Goal: Task Accomplishment & Management: Complete application form

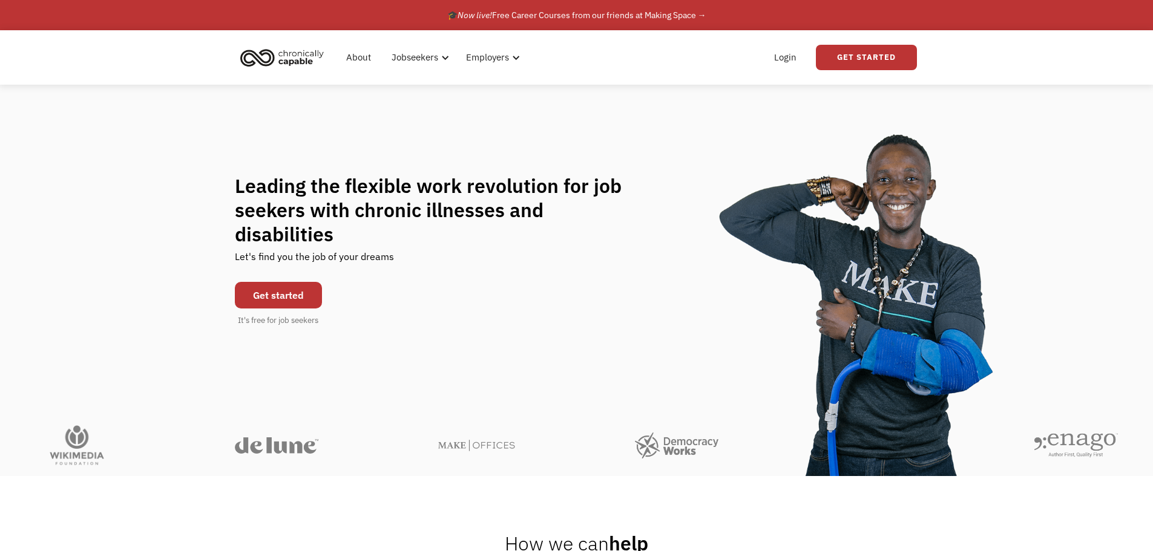
click at [286, 287] on link "Get started" at bounding box center [278, 295] width 87 height 27
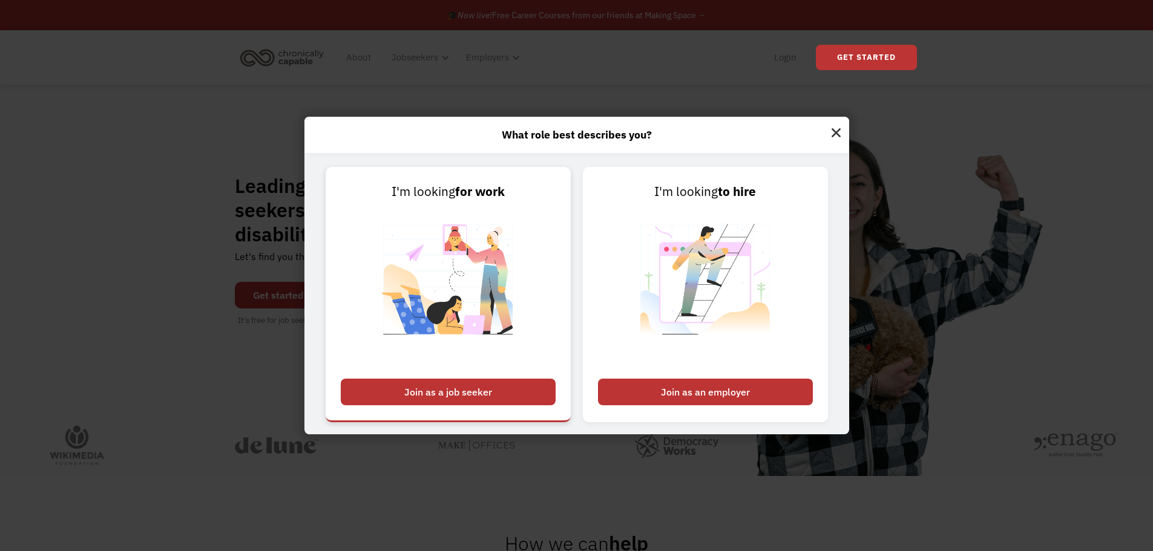
click at [524, 386] on div "Join as a job seeker" at bounding box center [448, 392] width 215 height 27
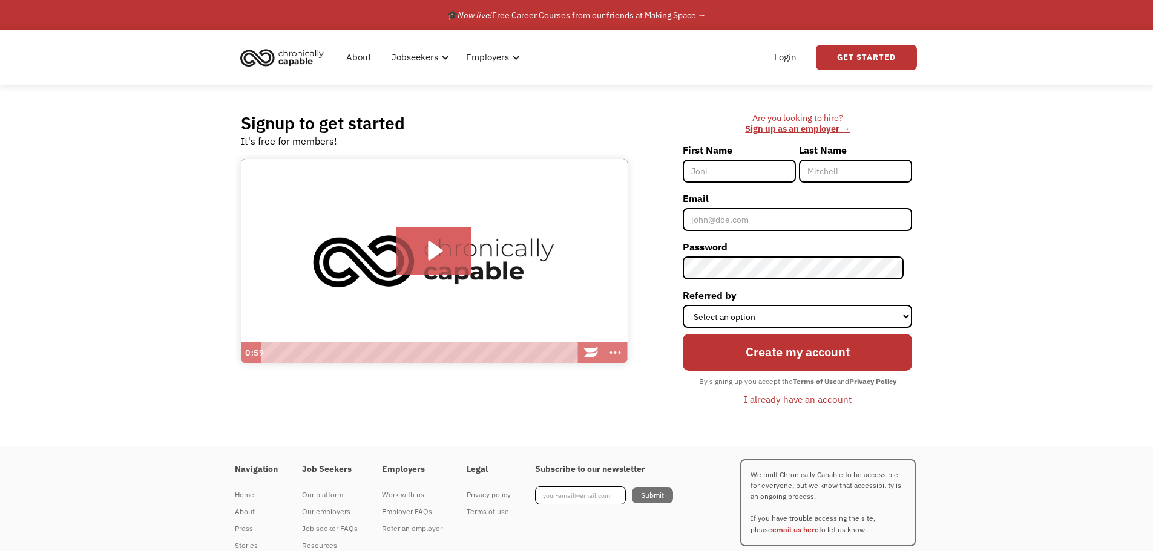
click at [721, 186] on div "First Name" at bounding box center [741, 164] width 116 height 48
click at [717, 164] on input "First Name" at bounding box center [739, 171] width 113 height 23
click at [417, 240] on icon "Play Video: Introducing Chronically Capable" at bounding box center [434, 251] width 76 height 48
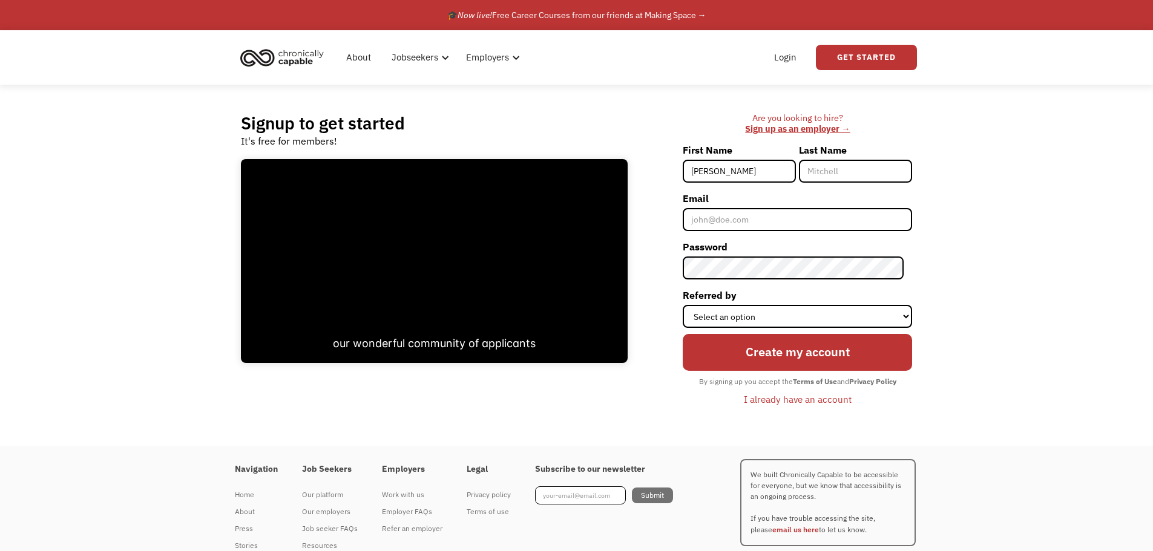
click at [758, 172] on input "Mel" at bounding box center [739, 171] width 113 height 23
type input "[PERSON_NAME]"
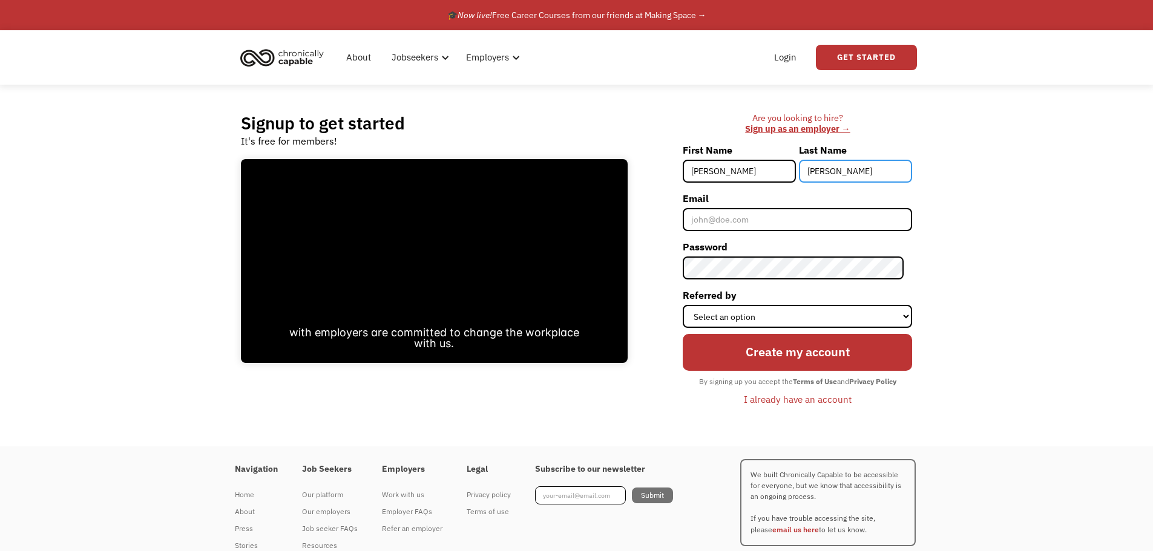
type input "[PERSON_NAME]"
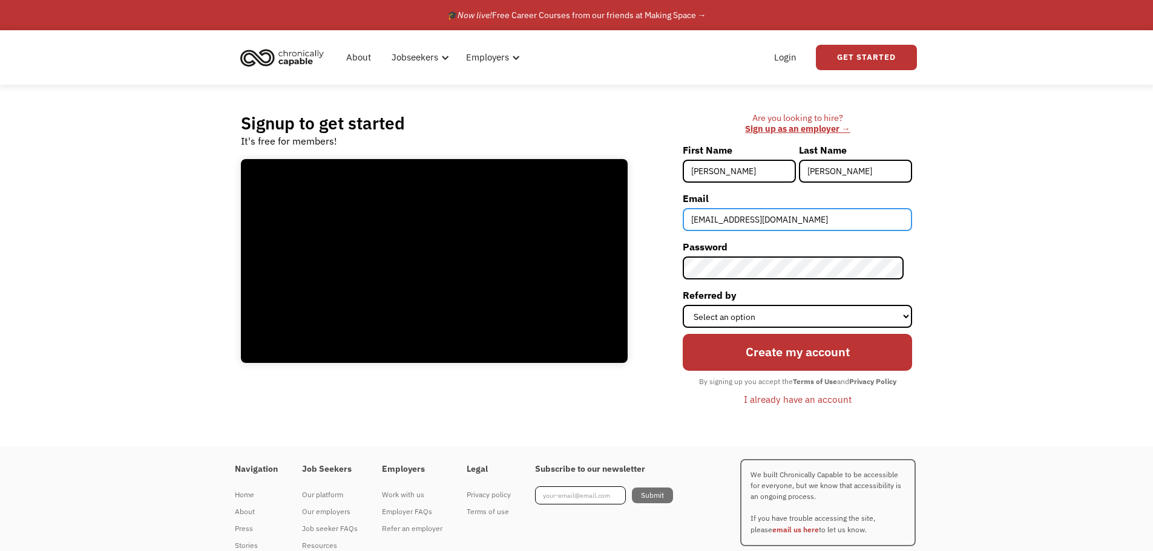
type input "[EMAIL_ADDRESS][DOMAIN_NAME]"
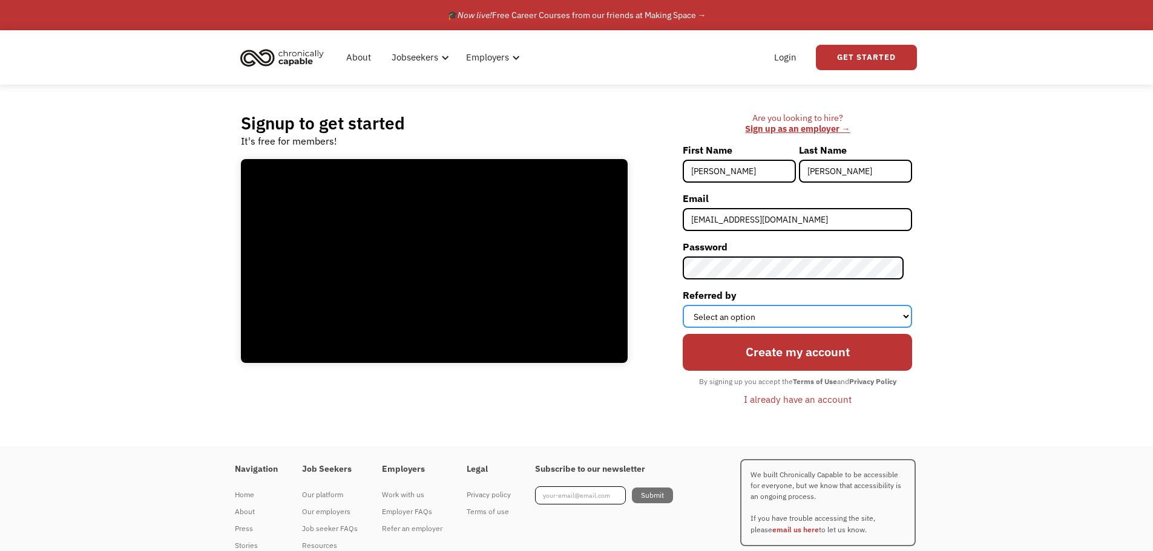
click at [719, 319] on select "Select an option Instagram Facebook Twitter Search Engine News Article Word of …" at bounding box center [797, 316] width 229 height 23
select select "Facebook"
click at [691, 305] on select "Select an option Instagram Facebook Twitter Search Engine News Article Word of …" at bounding box center [797, 316] width 229 height 23
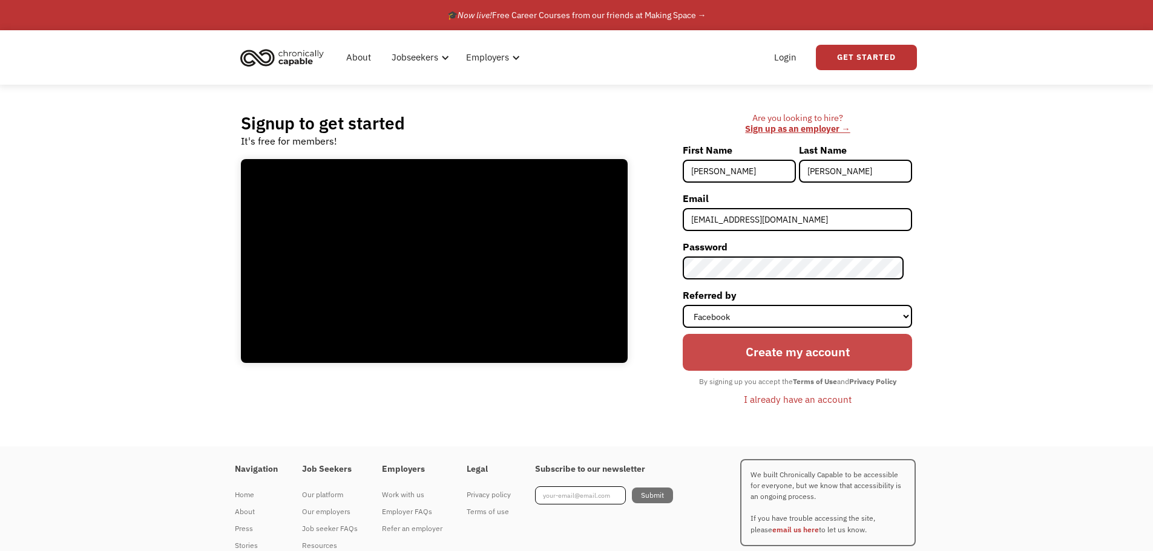
click at [743, 352] on input "Create my account" at bounding box center [797, 352] width 229 height 36
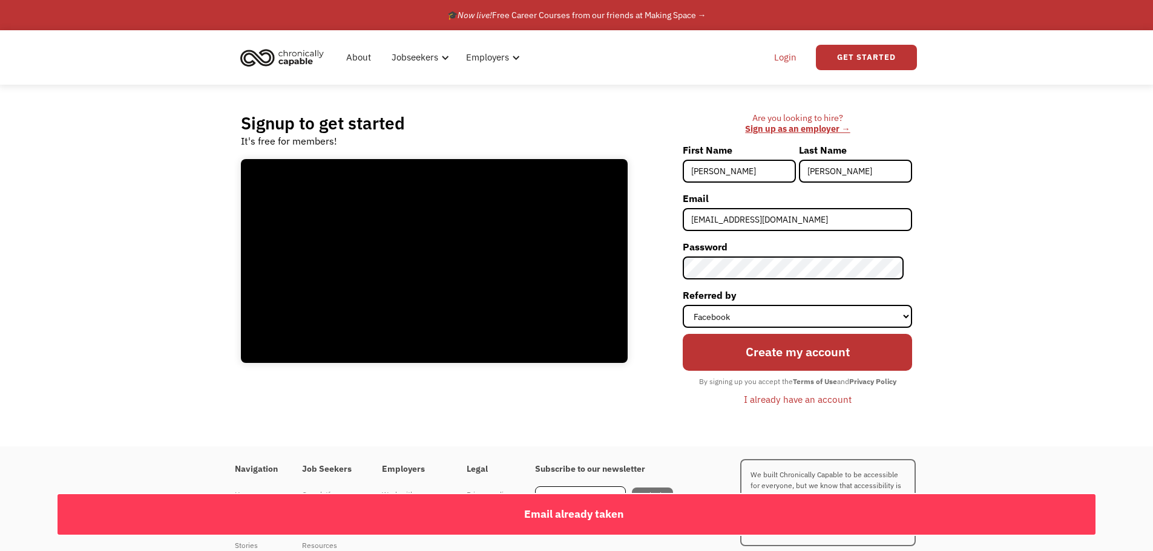
click at [786, 57] on link "Login" at bounding box center [785, 57] width 37 height 39
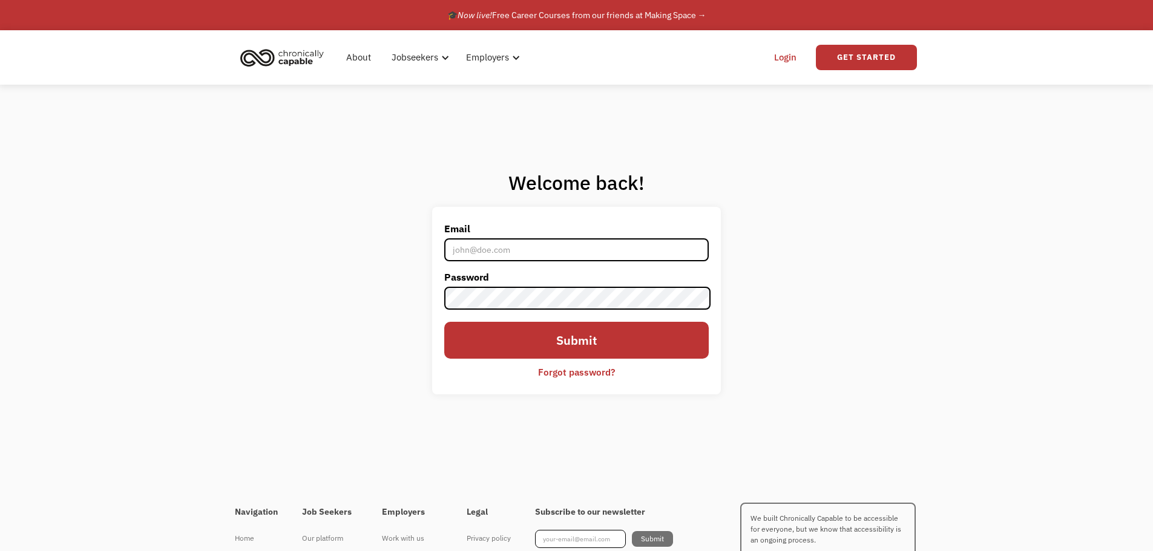
click at [545, 241] on input "Email" at bounding box center [576, 249] width 264 height 23
type input "[EMAIL_ADDRESS][DOMAIN_NAME]"
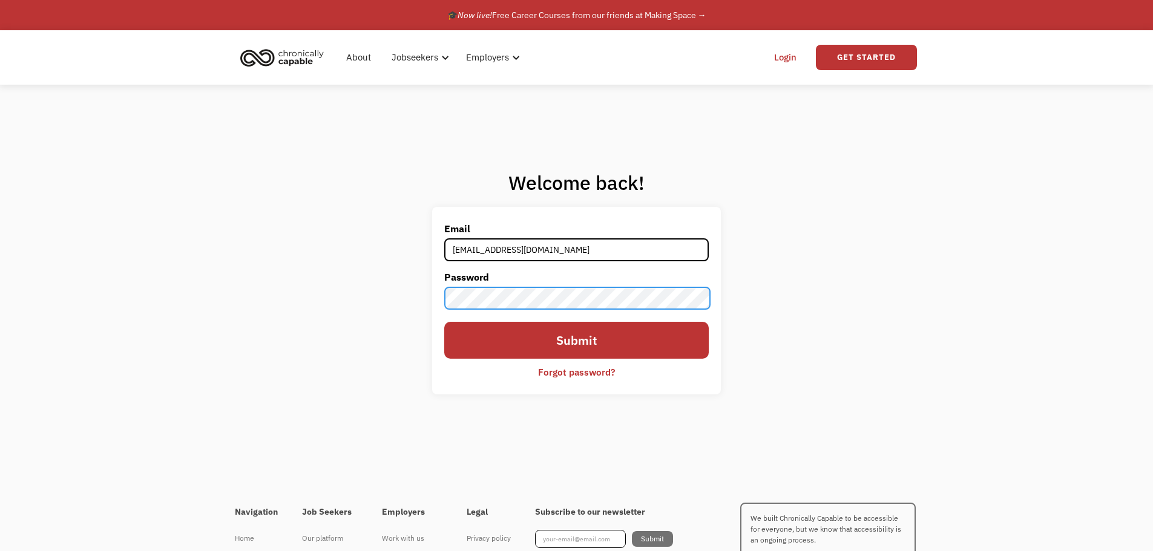
click at [444, 322] on input "Submit" at bounding box center [576, 340] width 264 height 36
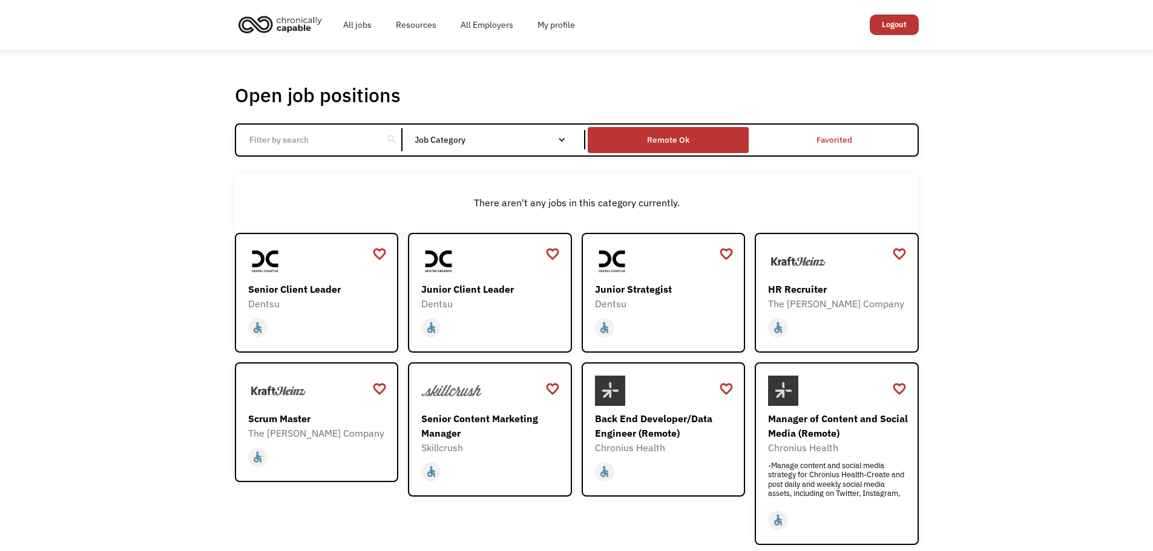
click at [660, 141] on div "Remote Ok" at bounding box center [668, 140] width 42 height 15
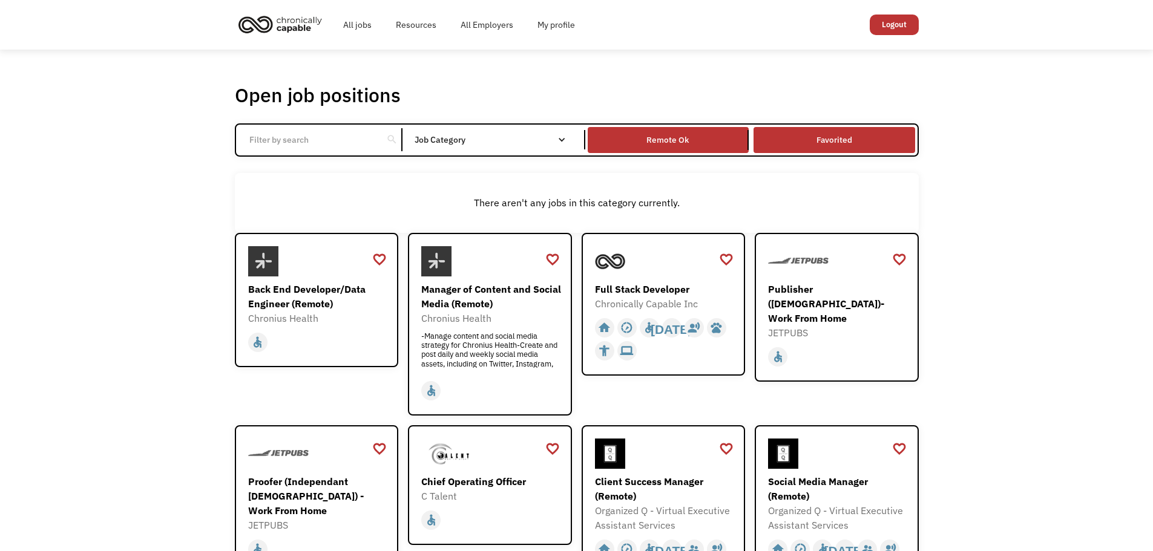
click at [790, 133] on link "Favorited" at bounding box center [834, 140] width 166 height 31
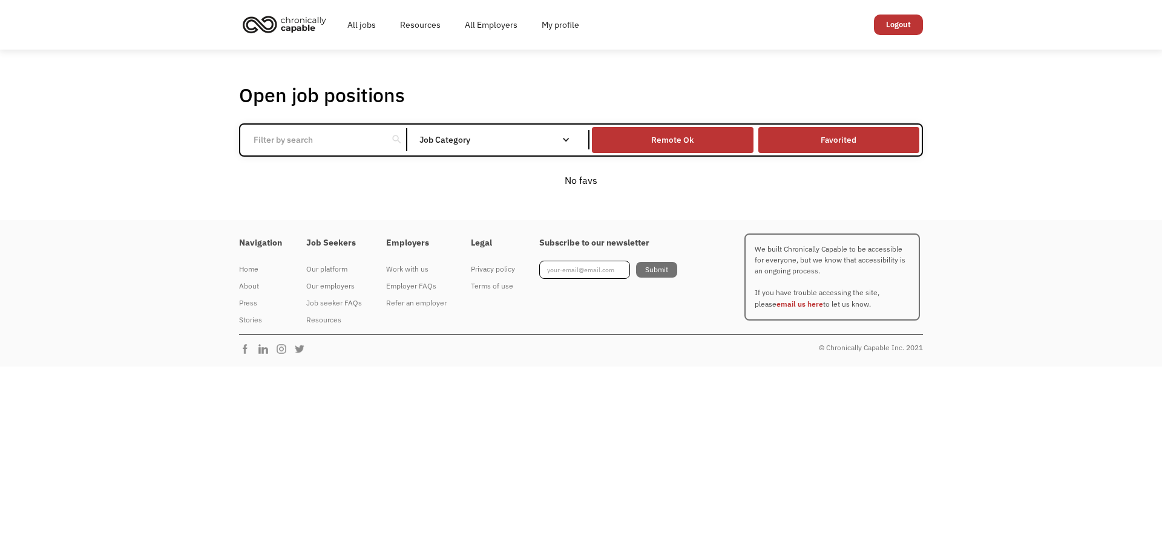
click at [651, 143] on div "Remote Ok" at bounding box center [672, 140] width 161 height 20
click at [344, 135] on input "Email Form" at bounding box center [313, 139] width 135 height 23
click at [689, 360] on div "Navigation Home About Press Stories Job Seekers Our platform Our employers Job …" at bounding box center [581, 293] width 708 height 146
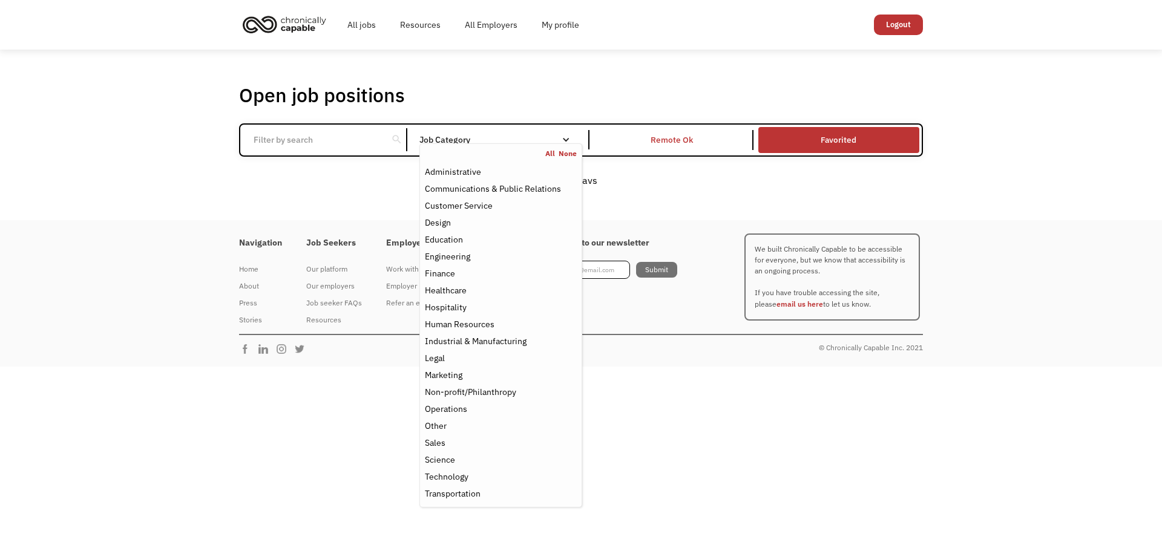
click at [538, 140] on div "Job Category" at bounding box center [500, 140] width 163 height 8
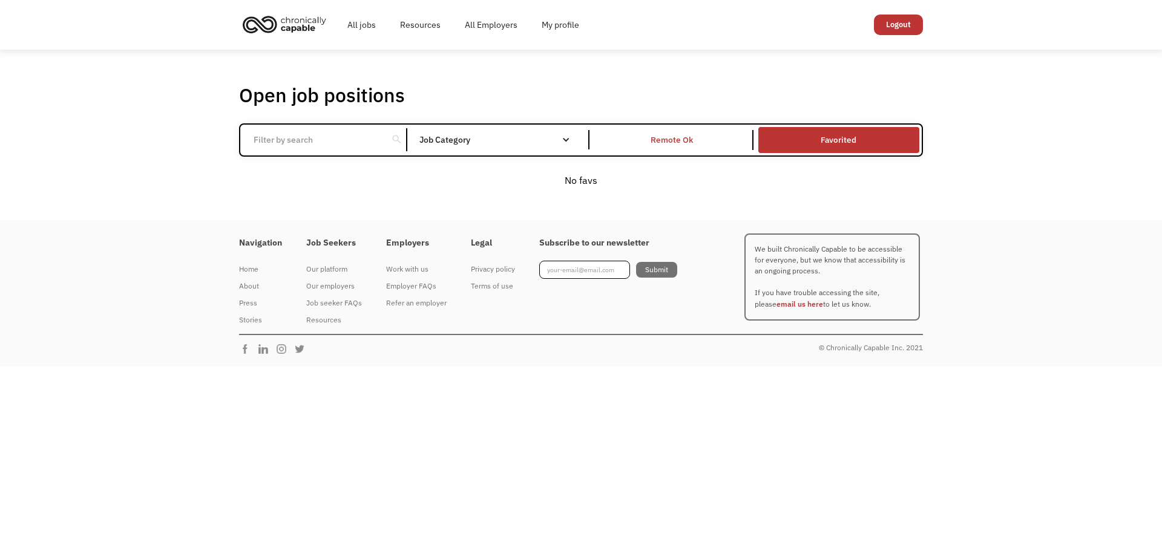
click at [355, 135] on input "Email Form" at bounding box center [313, 139] width 135 height 23
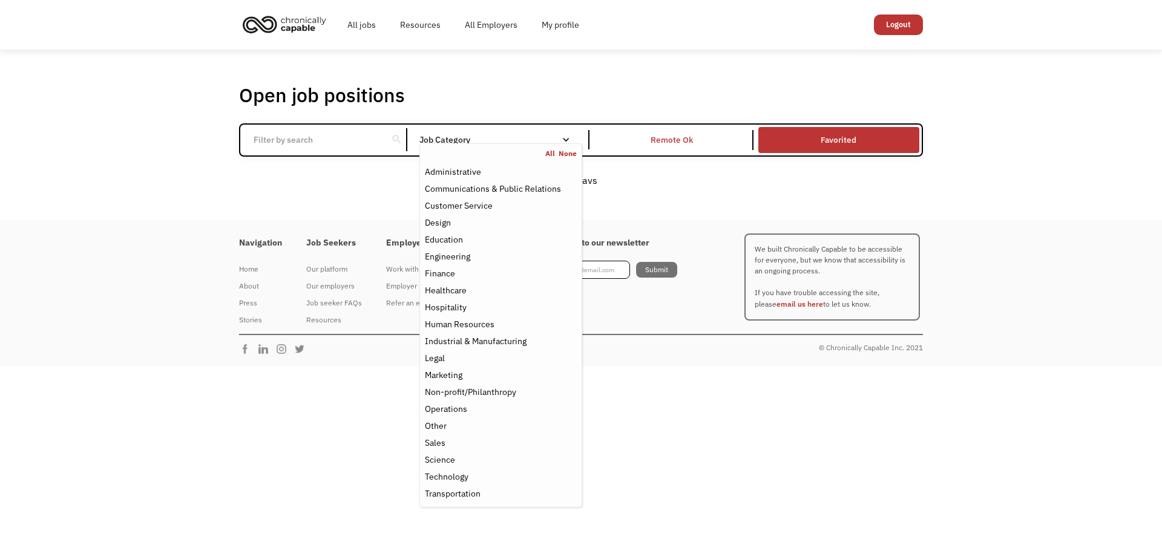
click at [462, 143] on div "Job Category" at bounding box center [500, 140] width 163 height 8
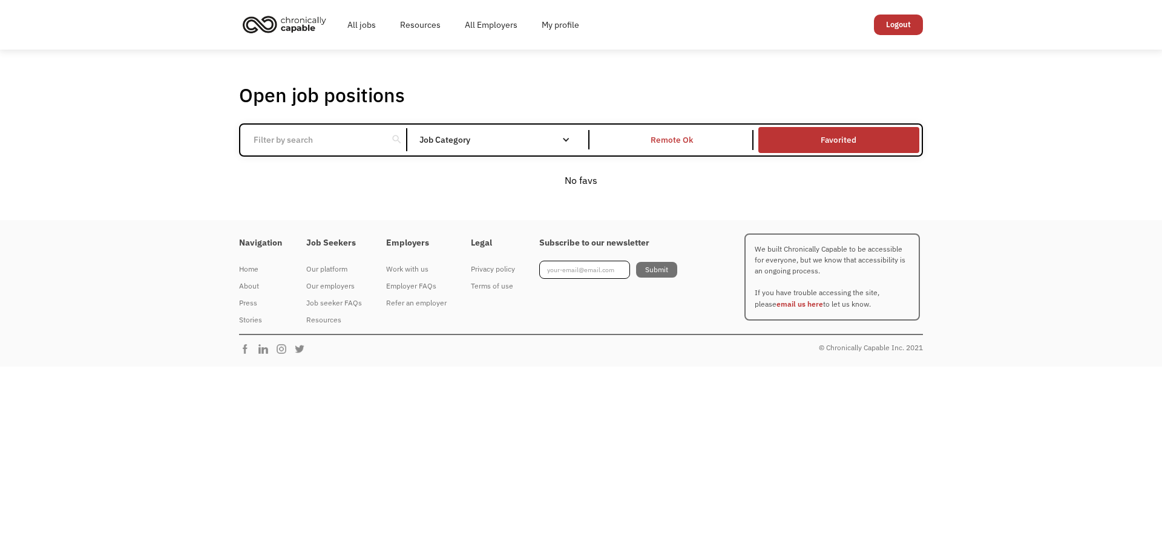
click at [462, 143] on div "Job Category" at bounding box center [500, 140] width 163 height 8
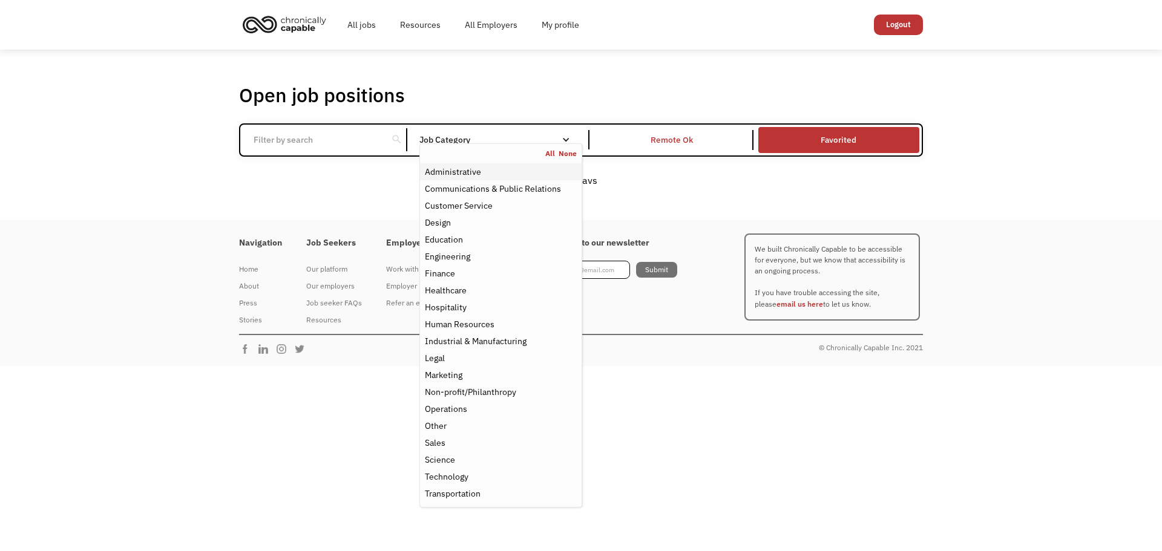
click at [468, 174] on div "Administrative" at bounding box center [453, 172] width 56 height 15
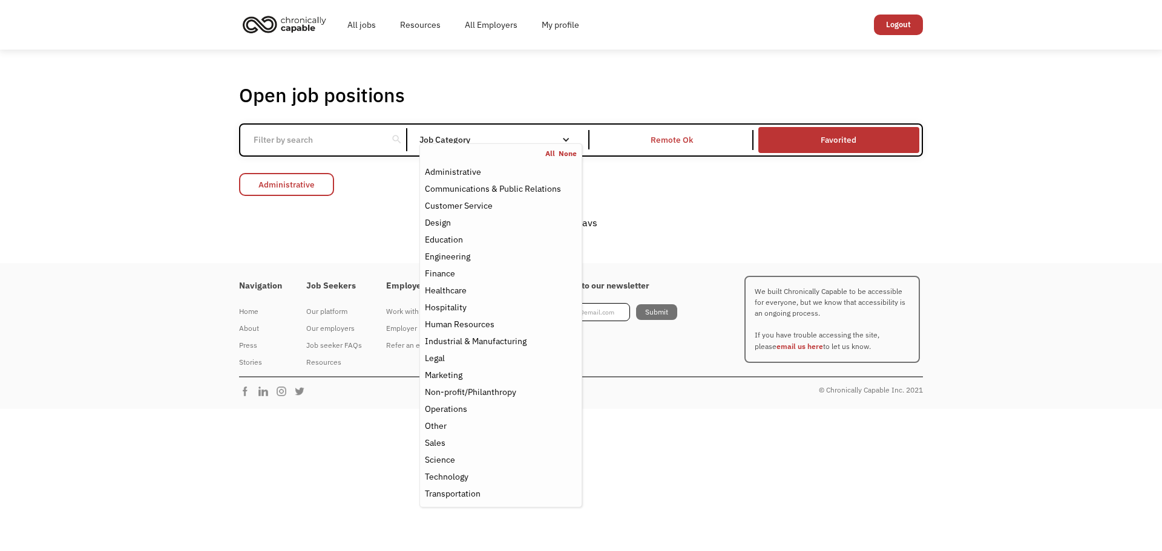
click at [317, 187] on link "Administrative" at bounding box center [286, 184] width 95 height 23
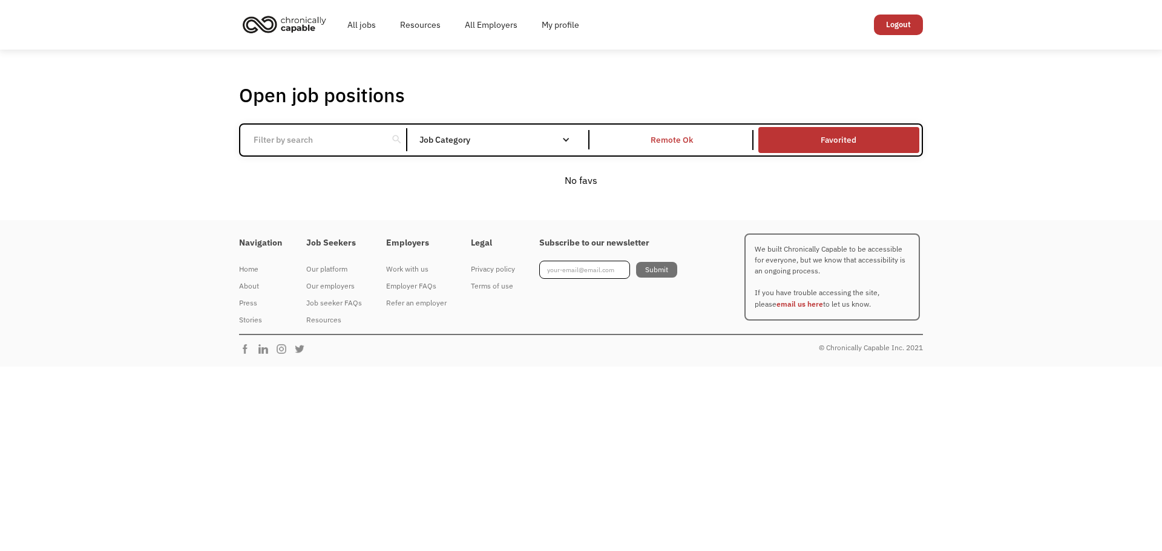
click at [481, 151] on div "search Filter by category Administration Communications & Public Relations Cust…" at bounding box center [581, 139] width 684 height 33
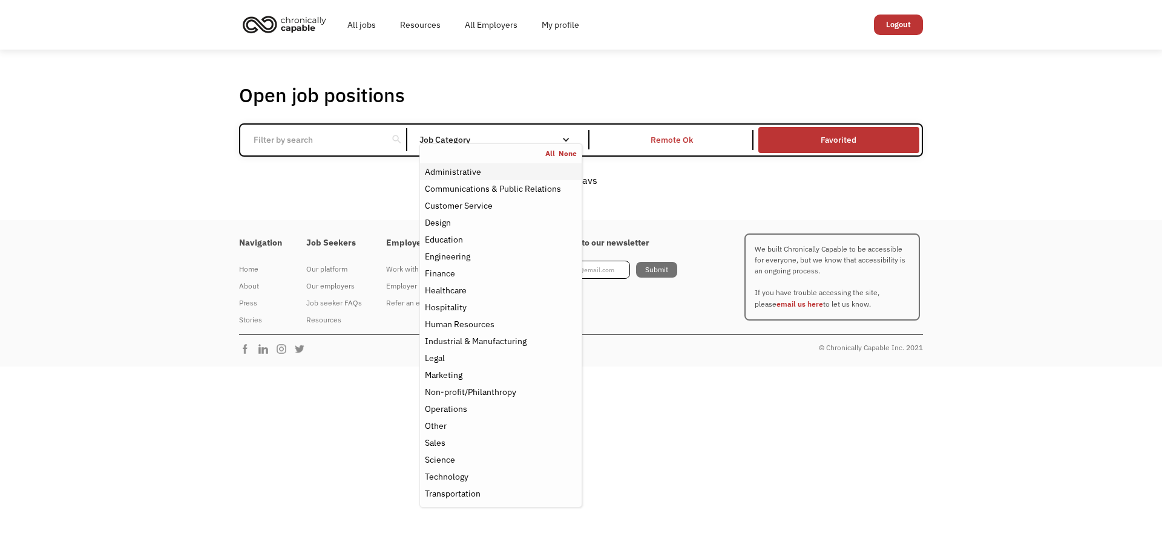
click at [480, 170] on div "Administrative" at bounding box center [453, 172] width 56 height 15
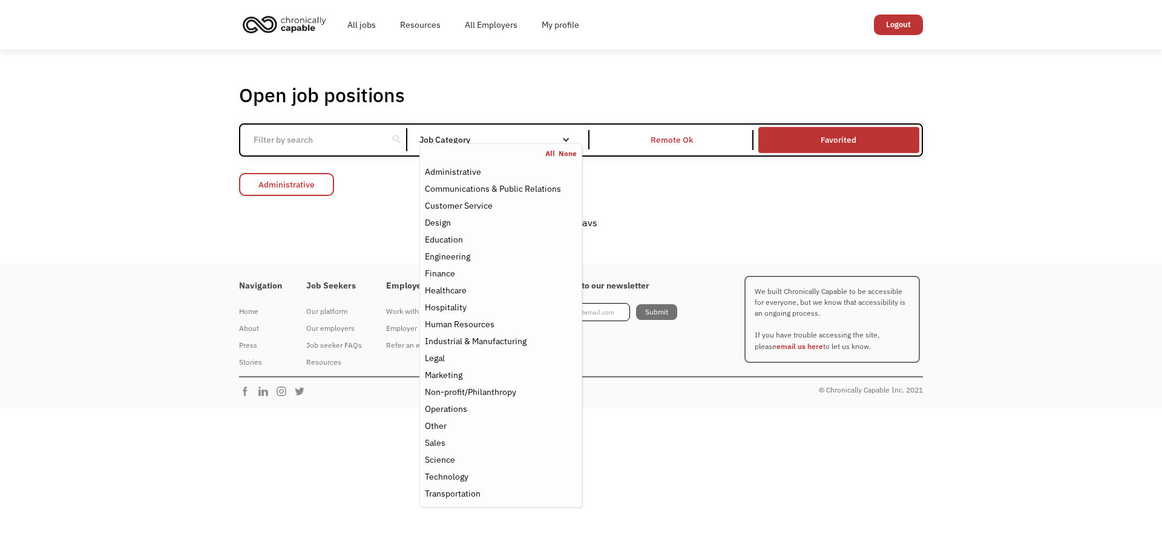
click at [293, 186] on link "Administrative" at bounding box center [286, 184] width 95 height 23
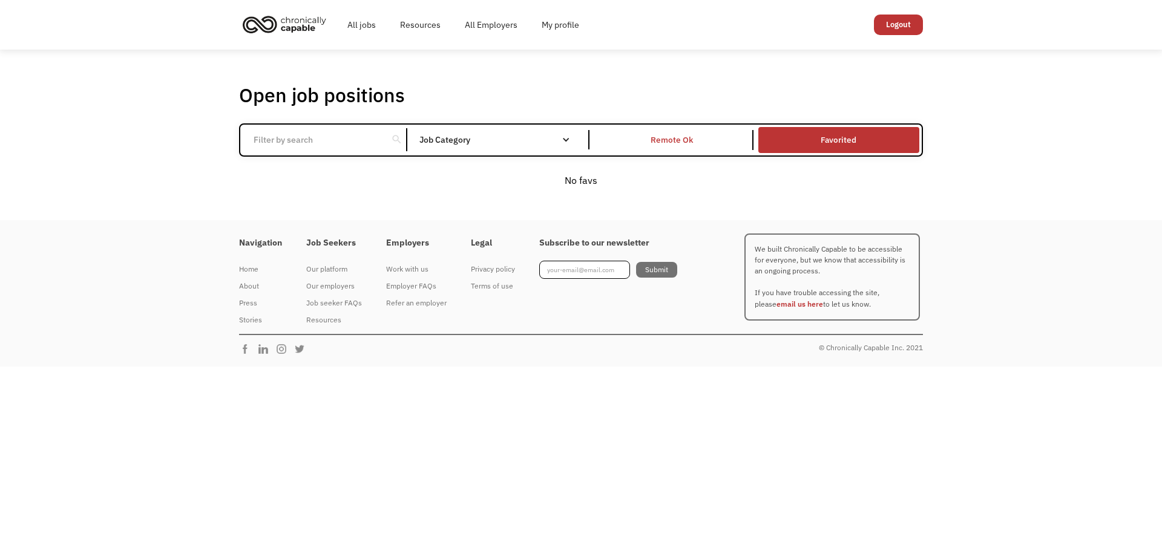
click at [468, 152] on div "search Filter by category Administration Communications & Public Relations Cust…" at bounding box center [581, 139] width 684 height 33
click at [331, 142] on input "Email Form" at bounding box center [313, 139] width 135 height 23
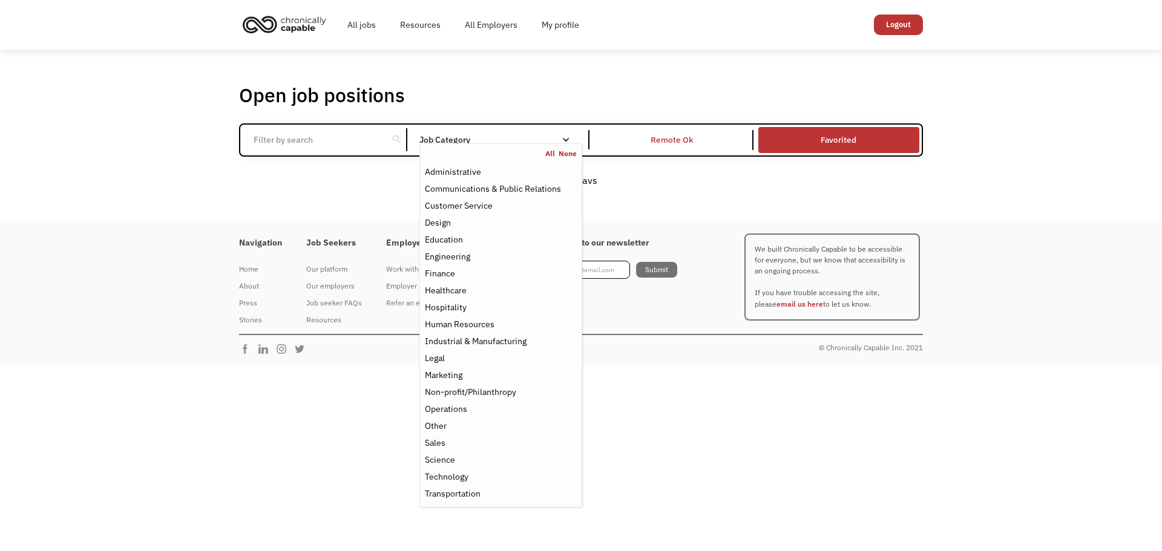
click at [464, 141] on div "Job Category" at bounding box center [500, 140] width 163 height 8
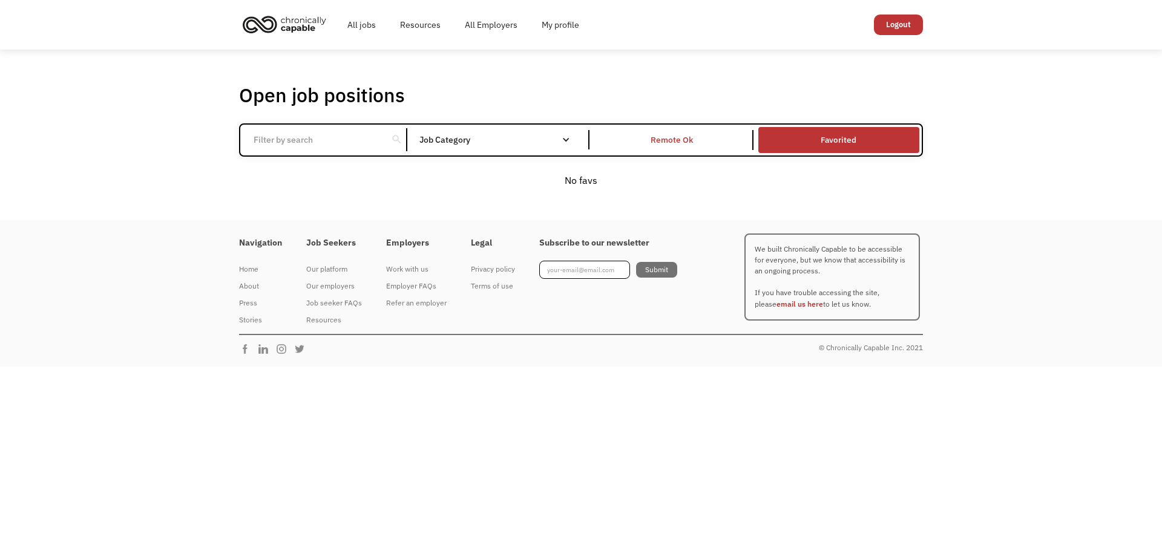
click at [464, 143] on div "Job Category" at bounding box center [500, 140] width 163 height 8
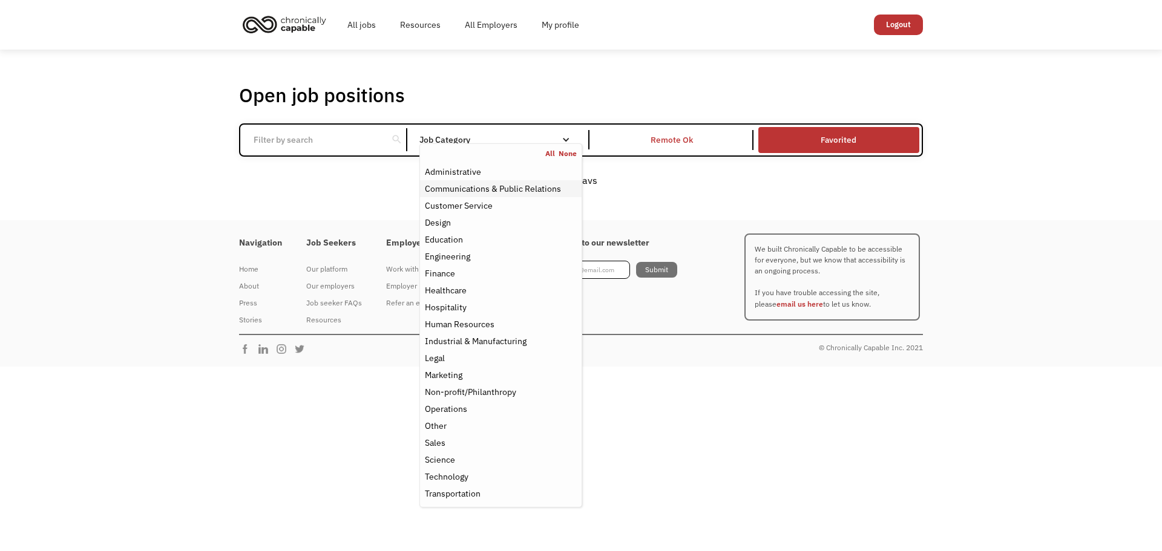
click at [459, 189] on div "Communications & Public Relations" at bounding box center [493, 189] width 136 height 15
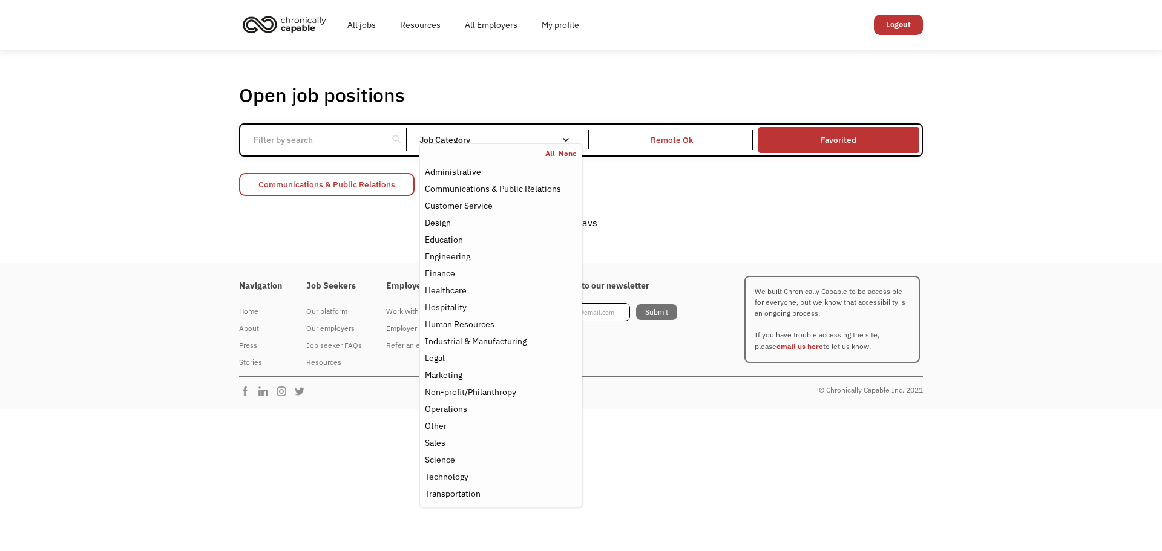
click at [372, 182] on link "Communications & Public Relations" at bounding box center [327, 184] width 176 height 23
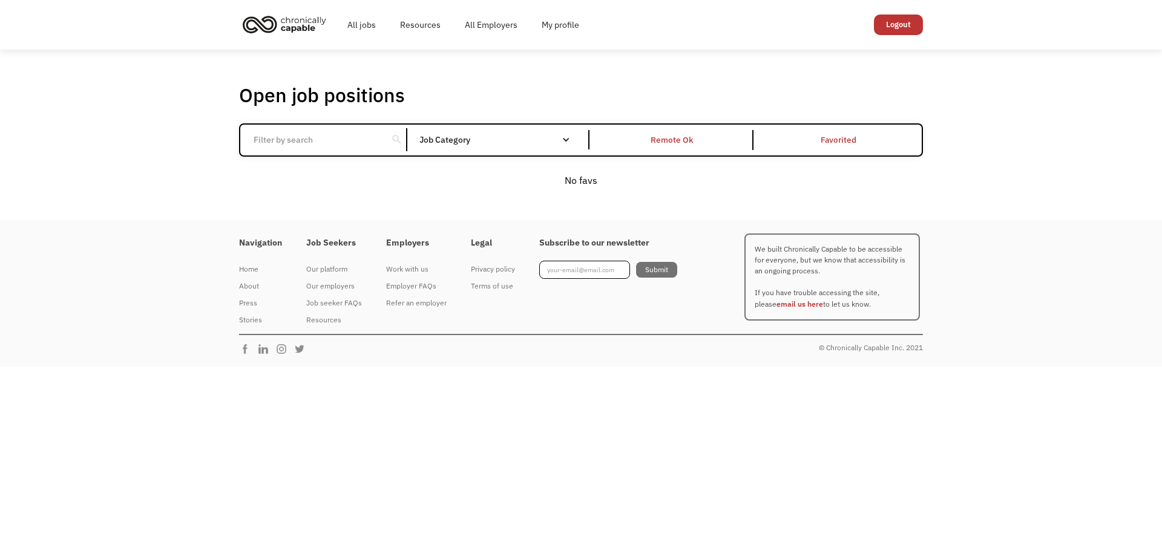
click at [875, 128] on link "Favorited" at bounding box center [839, 140] width 166 height 31
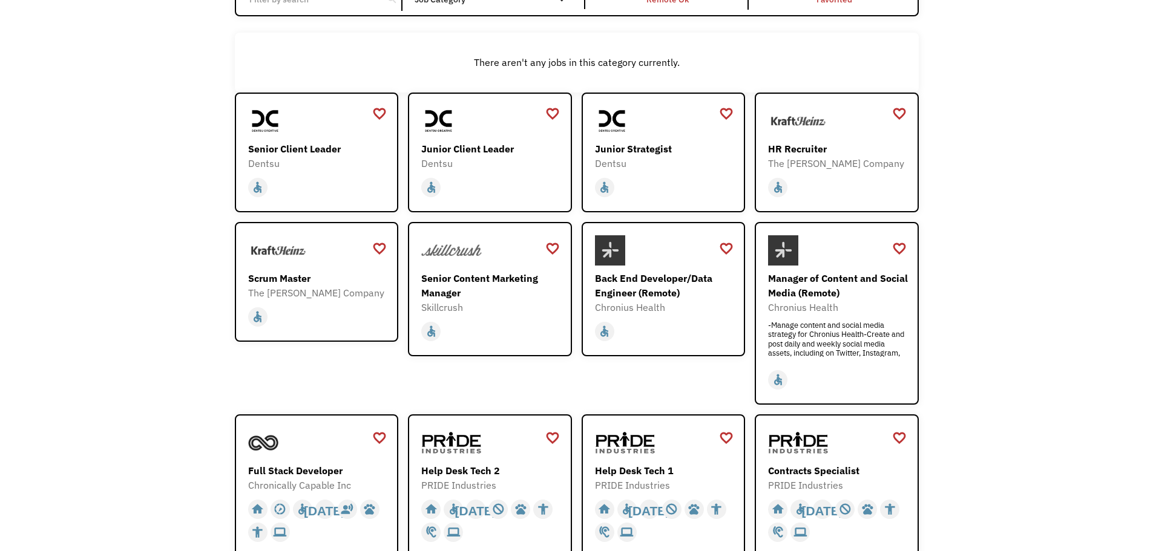
scroll to position [121, 0]
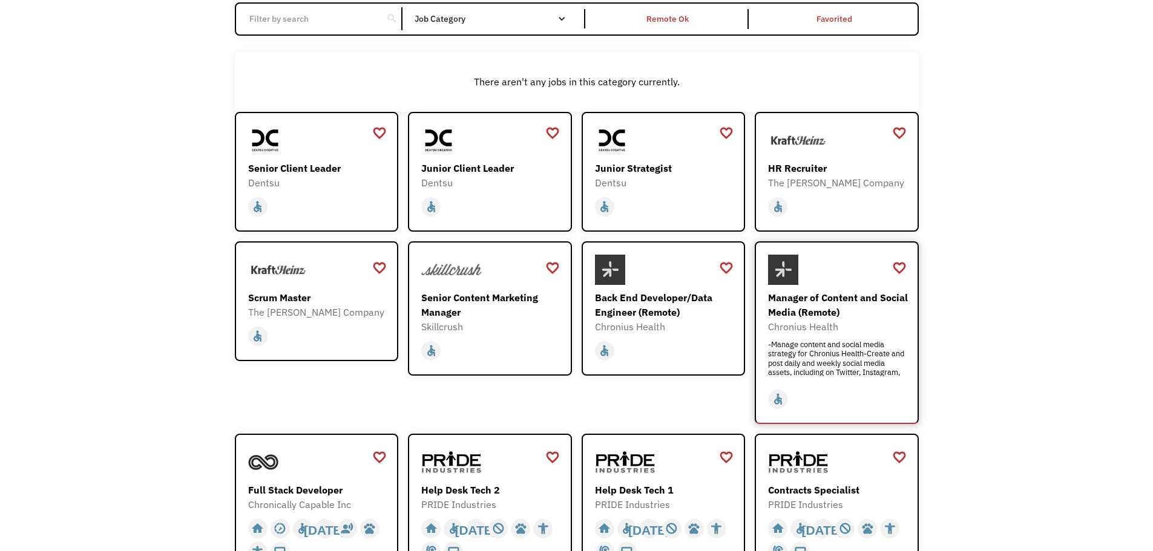
click at [827, 361] on div "-Manage content and social media strategy for Chronius Health-Create and post d…" at bounding box center [838, 358] width 140 height 36
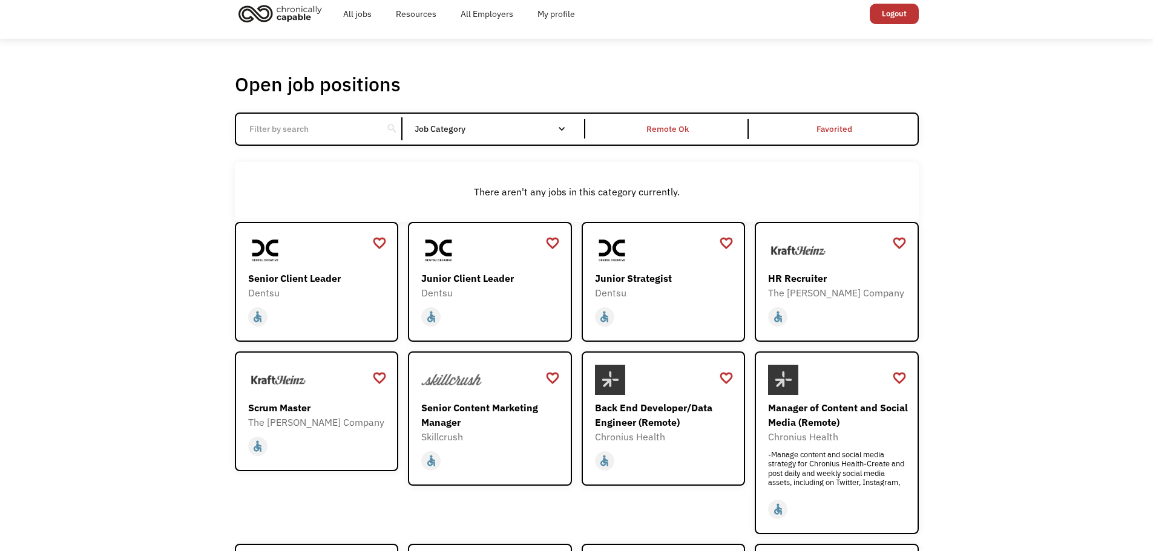
scroll to position [0, 0]
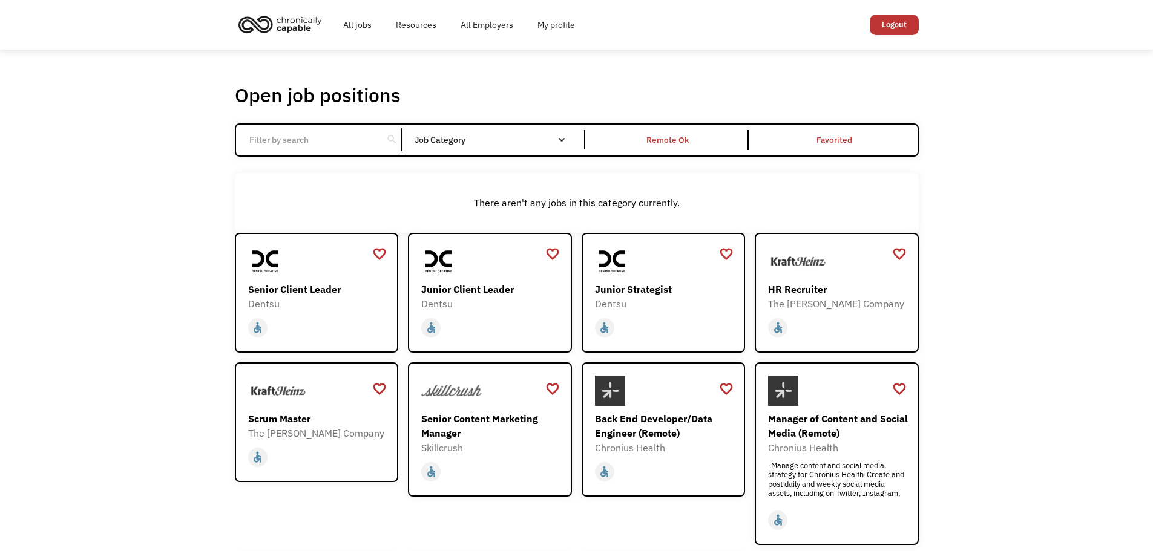
click at [343, 134] on input "Email Form" at bounding box center [309, 139] width 135 height 23
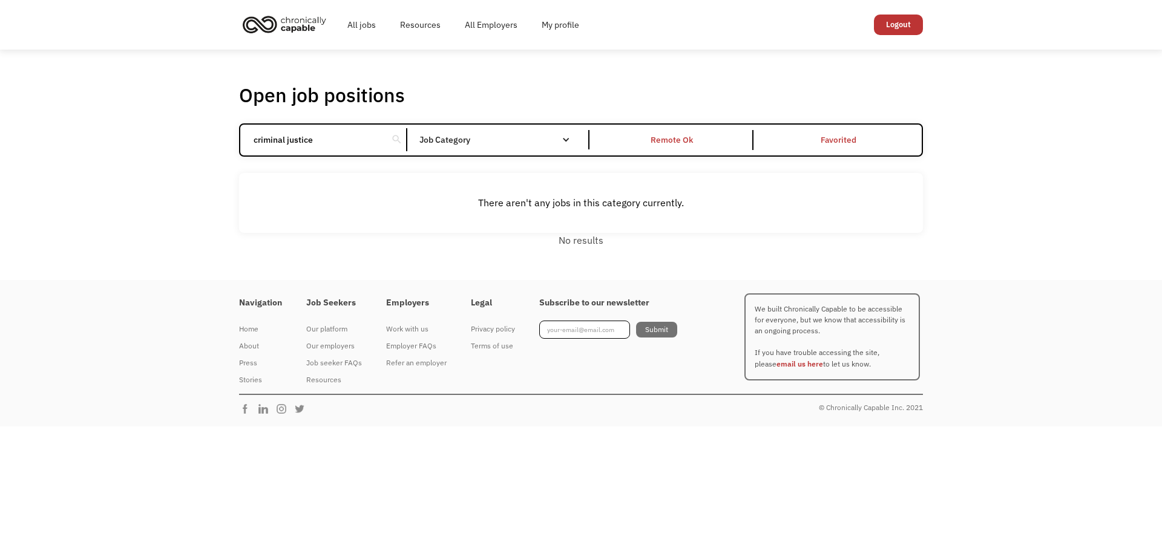
click input "Email Form" at bounding box center [0, 0] width 0 height 0
type input "criminal"
click input "Email Form" at bounding box center [0, 0] width 0 height 0
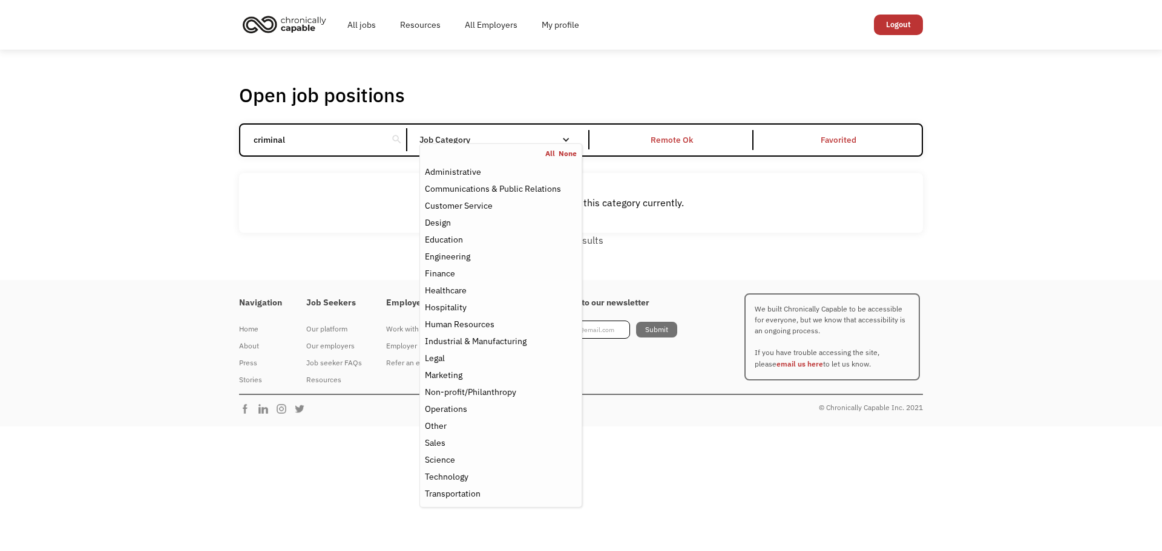
click at [499, 143] on nav "All None Administrative Communications & Public Relations Customer Service Desi…" at bounding box center [500, 325] width 163 height 364
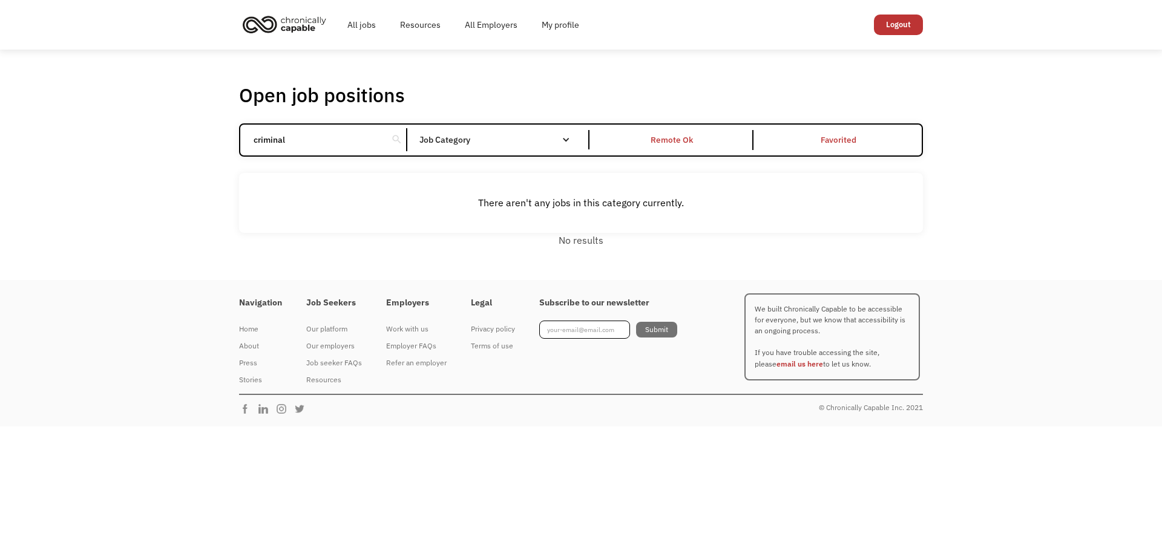
drag, startPoint x: 321, startPoint y: 141, endPoint x: 97, endPoint y: 118, distance: 224.5
click at [99, 119] on div "Open job positions You have X liked items Search criminal search Filter by cate…" at bounding box center [581, 165] width 1162 height 231
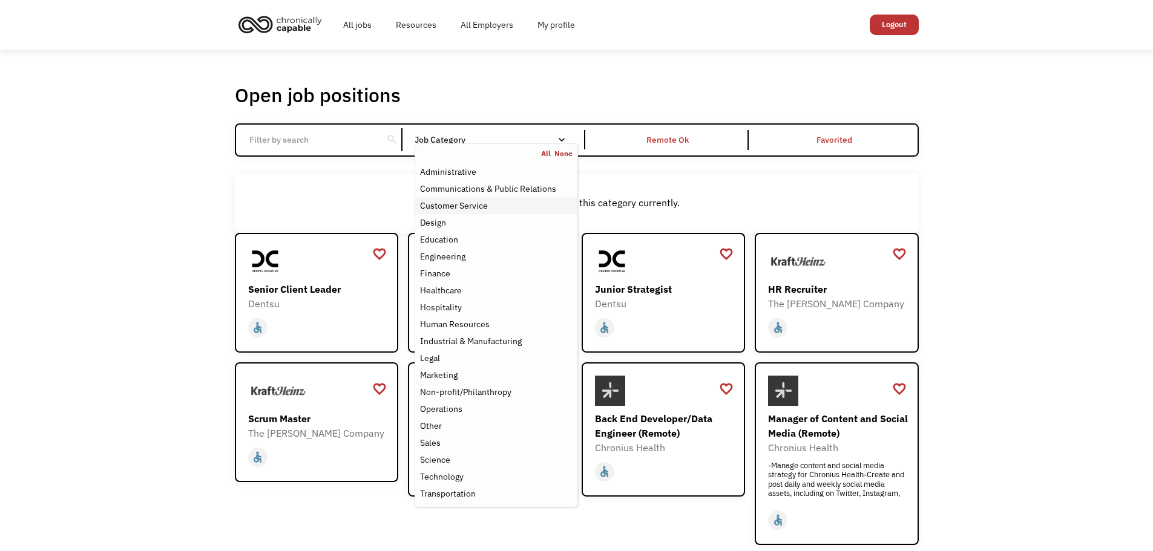
click at [474, 208] on div "Customer Service" at bounding box center [454, 206] width 68 height 15
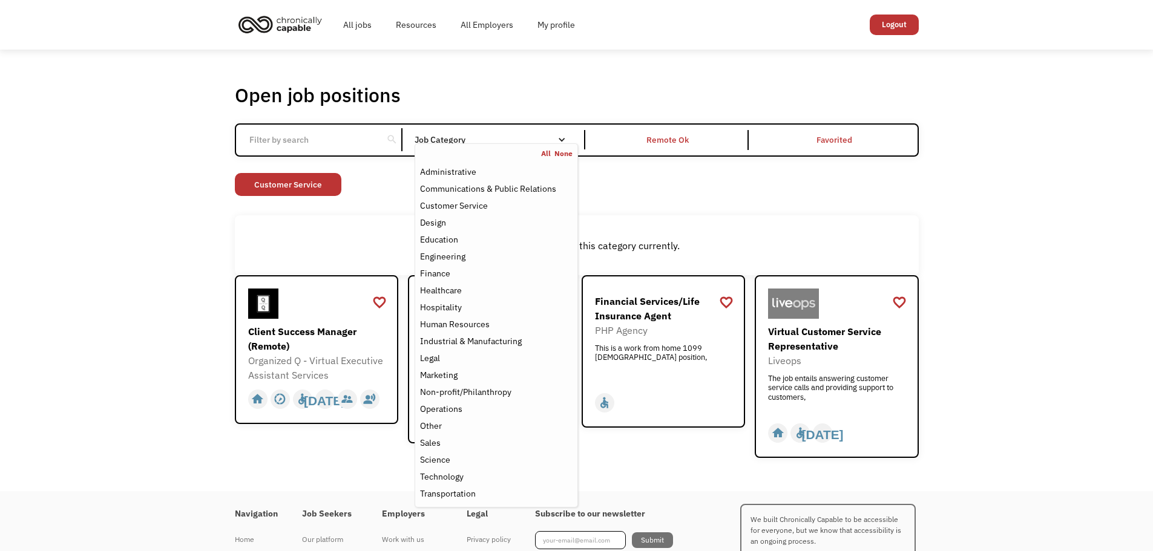
click at [951, 261] on div "Open job positions You have X liked items Search search Filter by category Admi…" at bounding box center [576, 271] width 1153 height 442
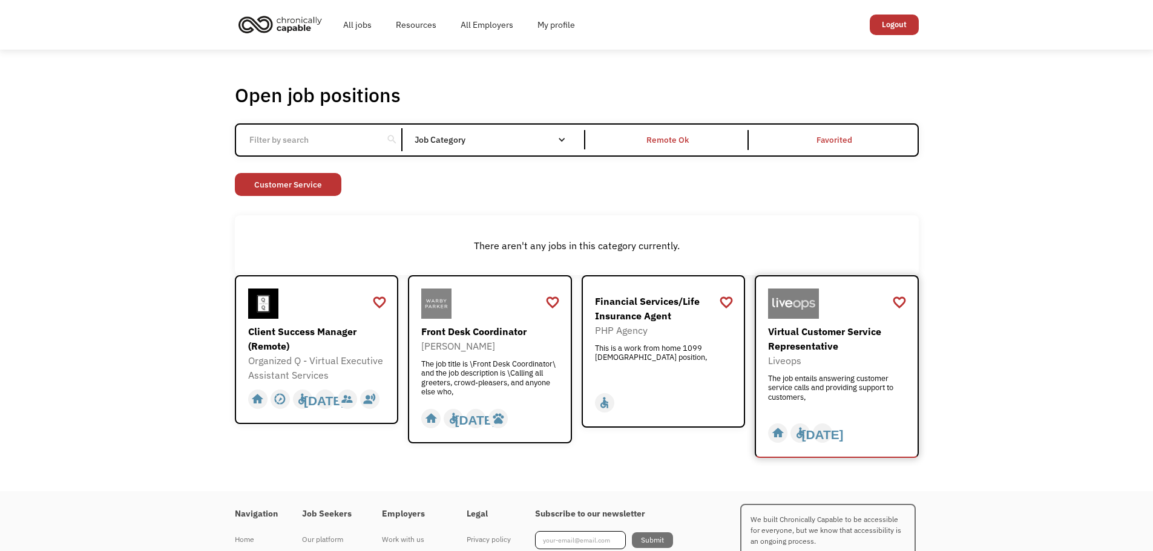
click at [858, 329] on div "Virtual Customer Service Representative" at bounding box center [838, 338] width 140 height 29
click at [275, 356] on div "Organized Q - Virtual Executive Assistant Services" at bounding box center [318, 367] width 140 height 29
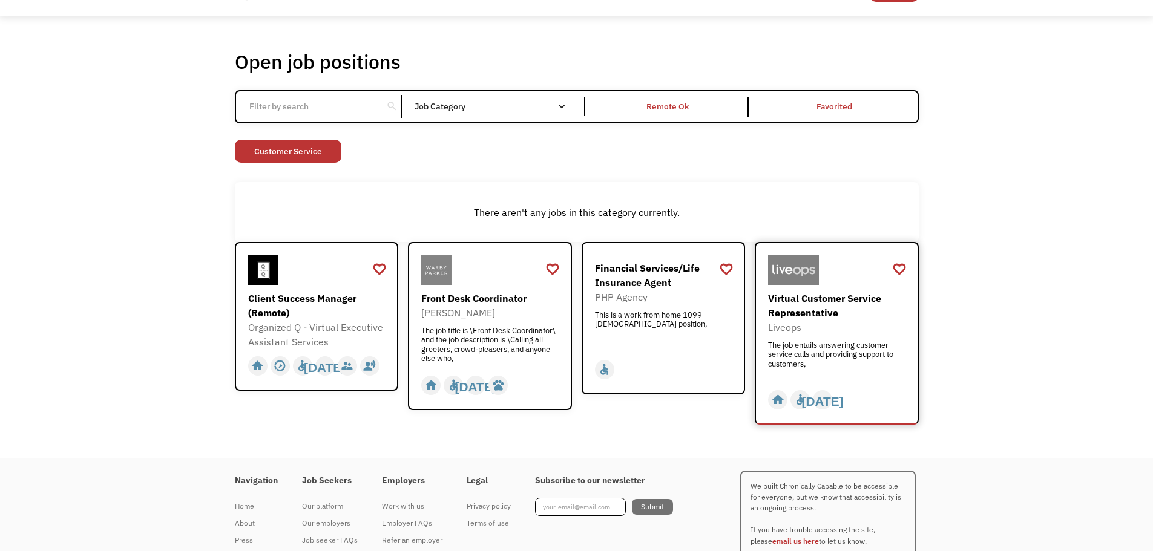
scroll to position [86, 0]
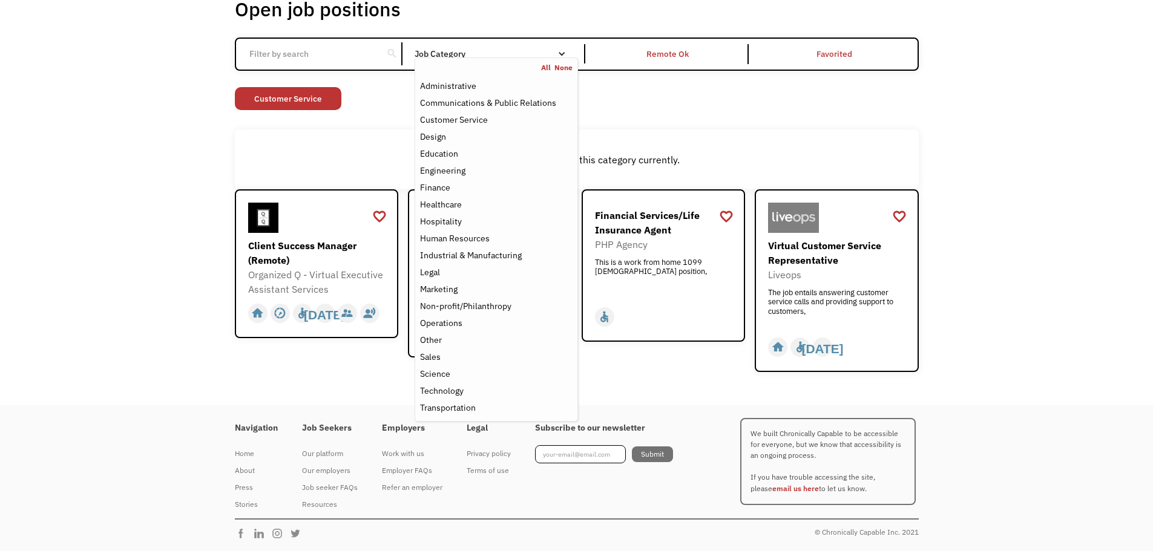
click at [454, 55] on div "Job Category" at bounding box center [496, 54] width 163 height 8
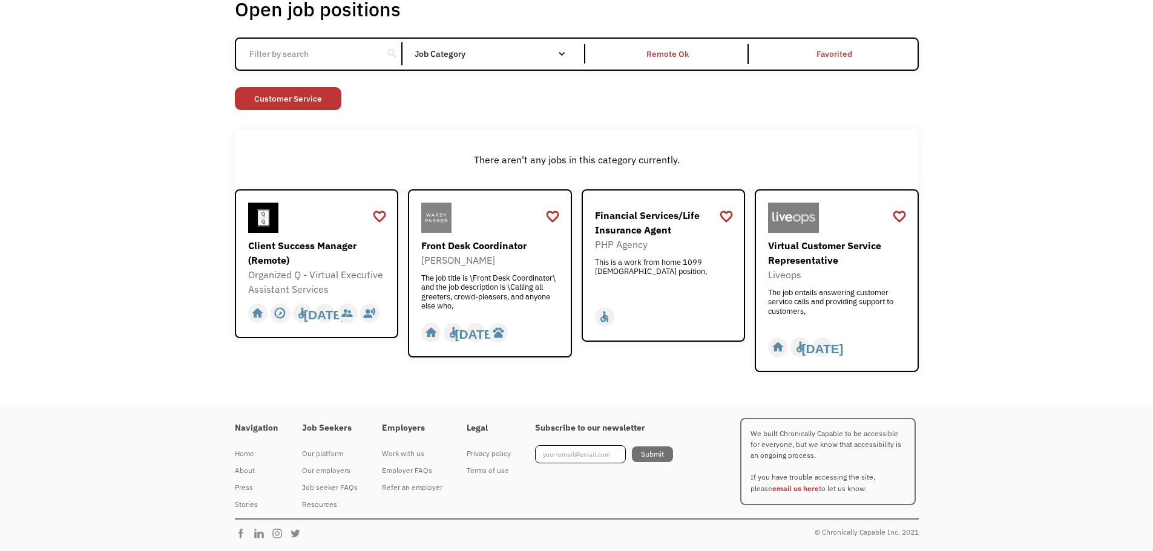
click at [454, 55] on div "Job Category" at bounding box center [496, 54] width 163 height 8
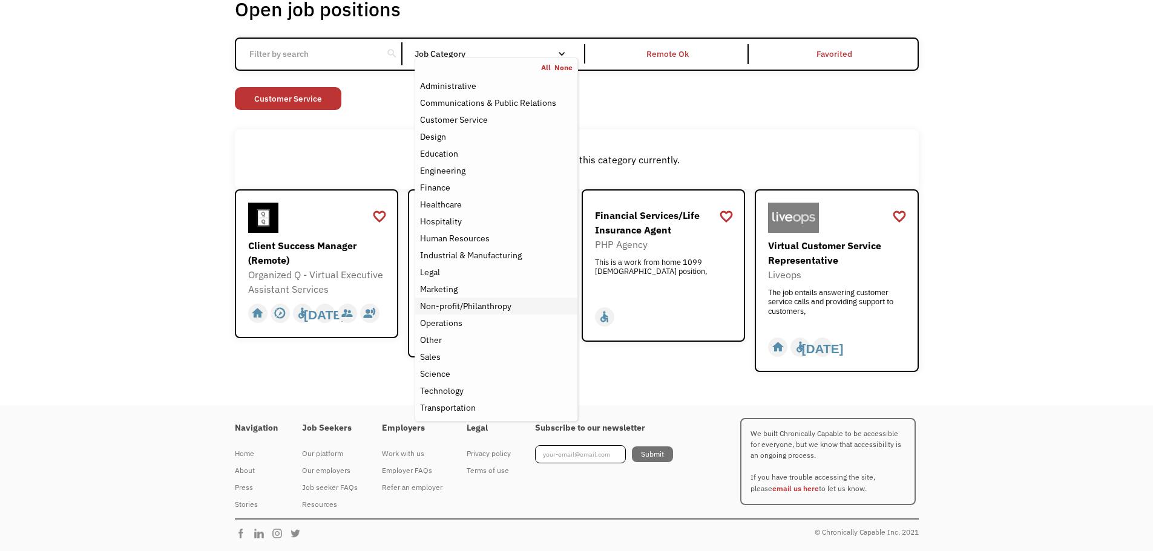
click at [493, 306] on div "Non-profit/Philanthropy" at bounding box center [465, 306] width 91 height 15
click at [493, 302] on div "Non-profit/Philanthropy" at bounding box center [465, 306] width 91 height 15
click at [289, 53] on input "Email Form" at bounding box center [309, 53] width 135 height 23
click at [438, 59] on div "Job Category All None Administrative Communications & Public Relations Customer…" at bounding box center [496, 53] width 163 height 19
click at [467, 299] on div "Non-profit/Philanthropy" at bounding box center [465, 306] width 91 height 15
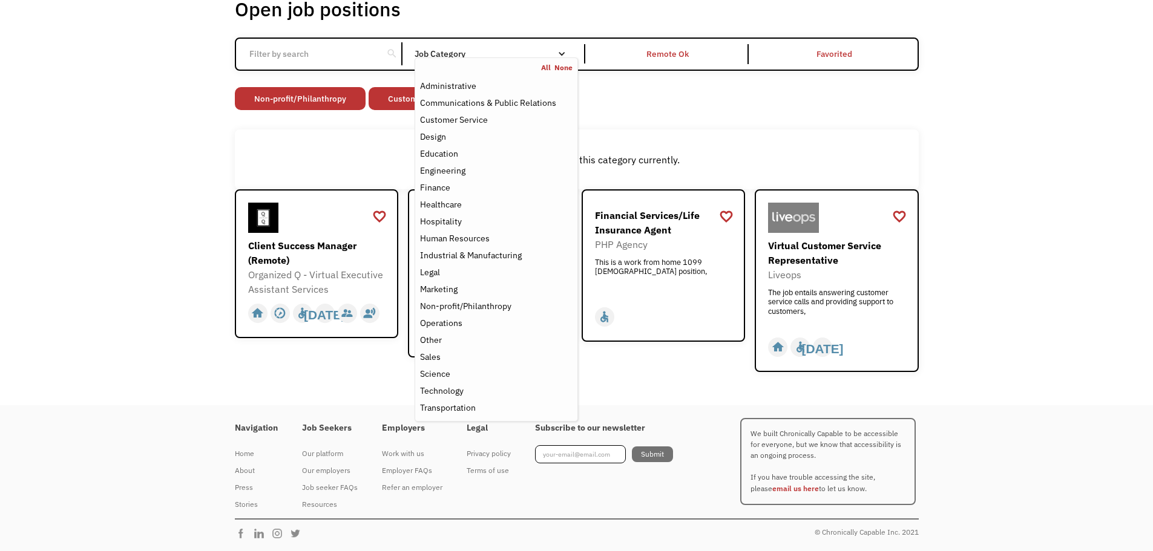
click at [837, 110] on div "Non-profit/Philanthropy Other Transportation Technology Science Sales Operation…" at bounding box center [577, 100] width 684 height 26
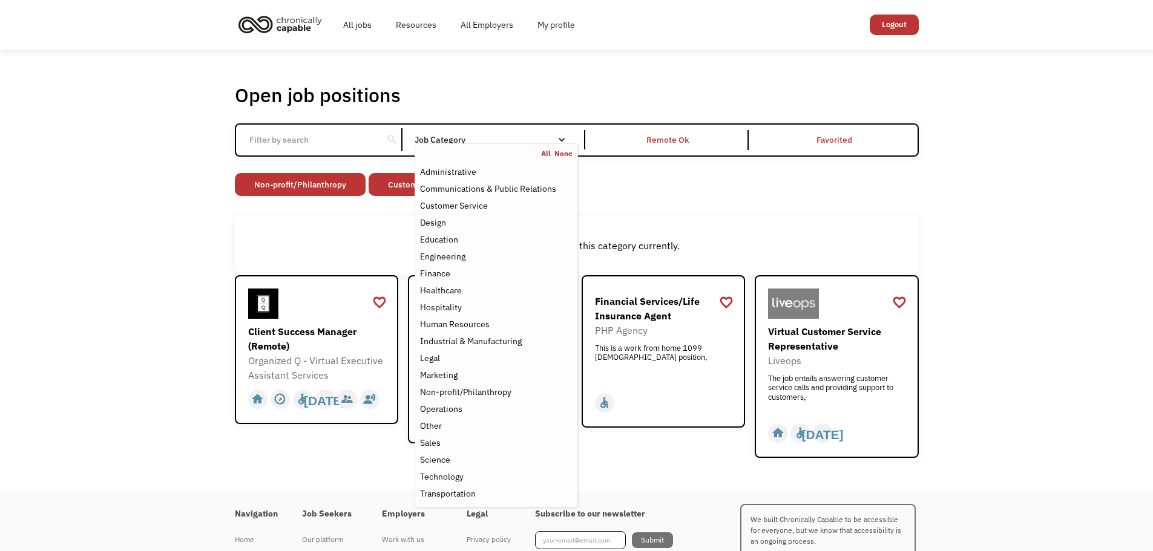
click at [514, 131] on div "Job Category" at bounding box center [496, 139] width 163 height 19
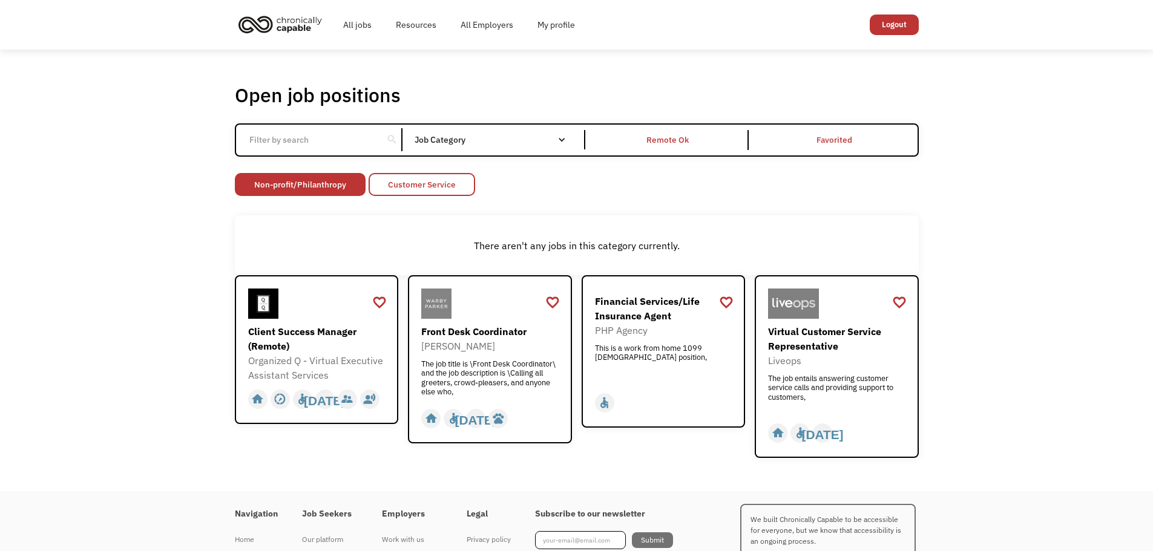
click at [415, 176] on link "Customer Service" at bounding box center [422, 184] width 107 height 23
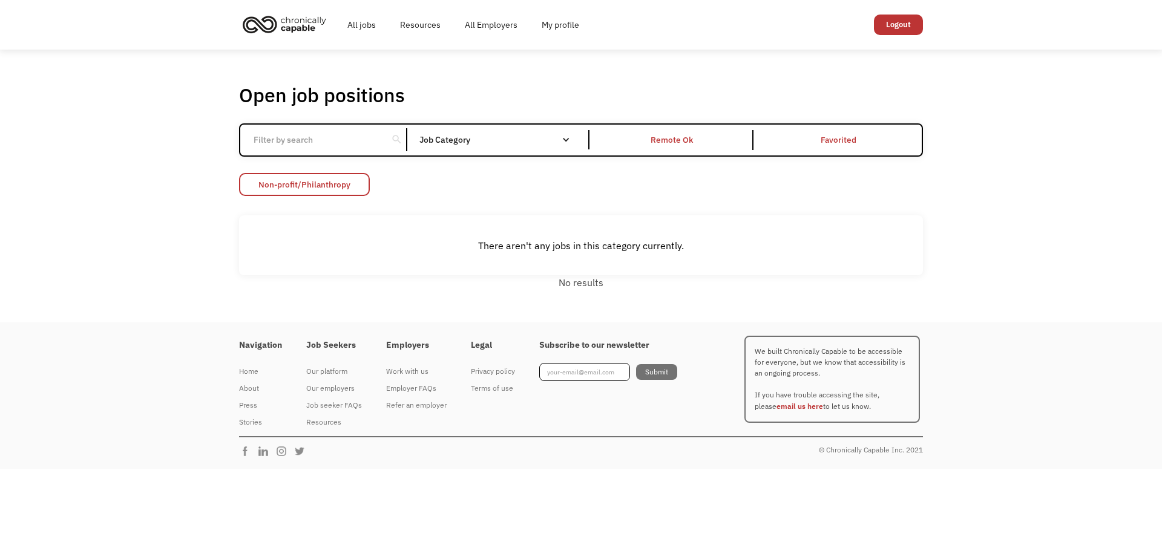
click at [356, 186] on link "Non-profit/Philanthropy" at bounding box center [304, 184] width 131 height 23
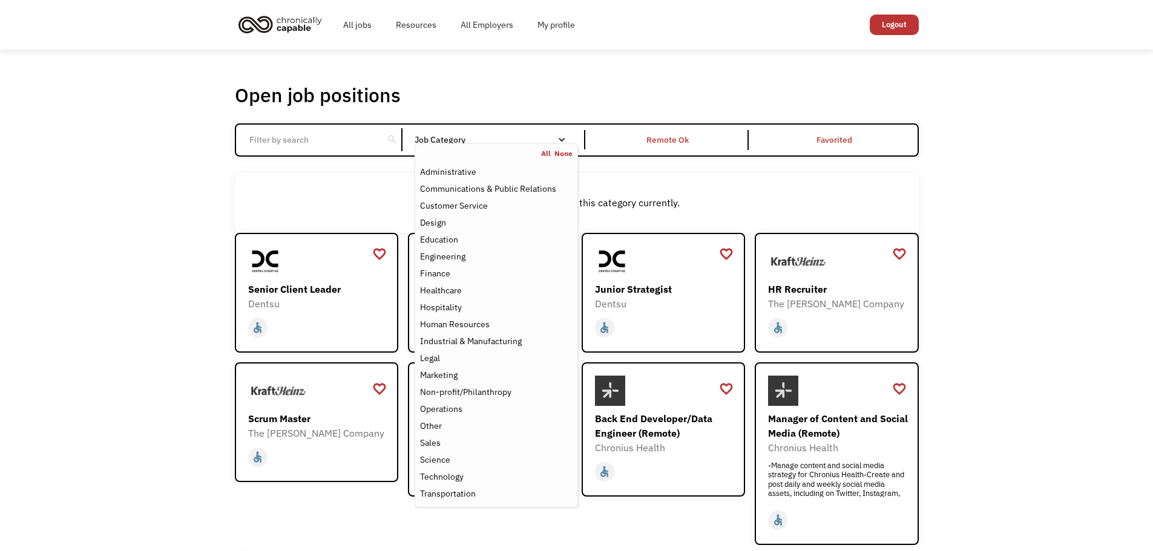
click at [545, 154] on link "All" at bounding box center [547, 154] width 13 height 10
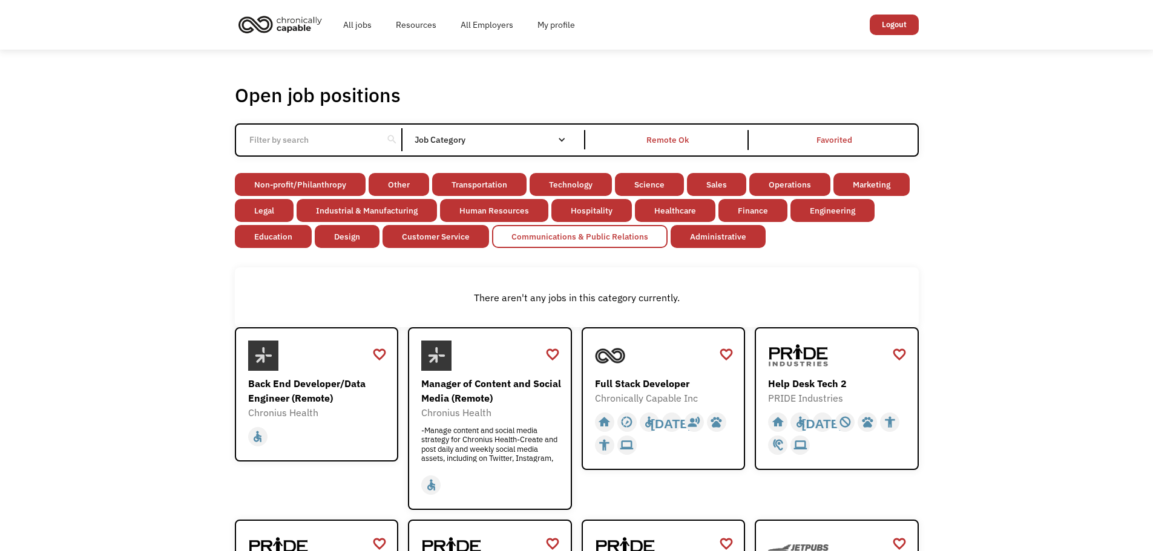
click at [616, 233] on link "Communications & Public Relations" at bounding box center [580, 236] width 176 height 23
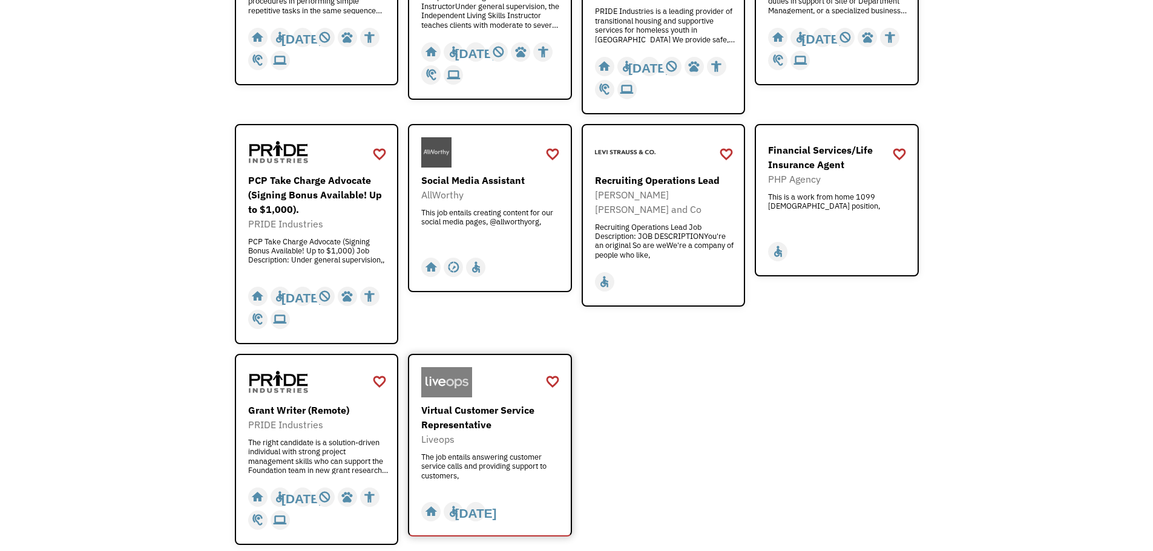
scroll to position [1634, 0]
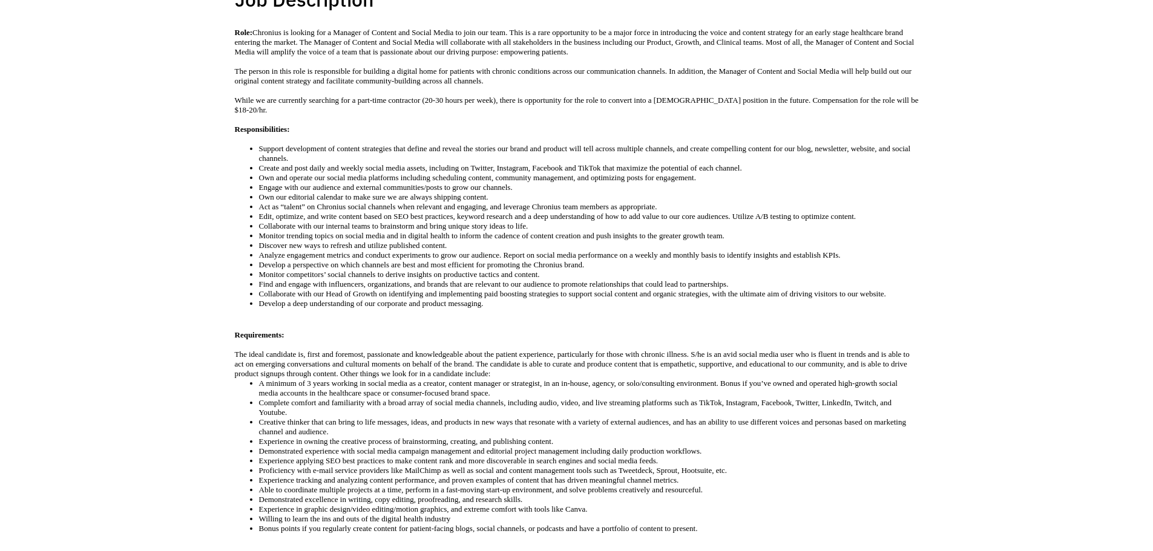
scroll to position [303, 0]
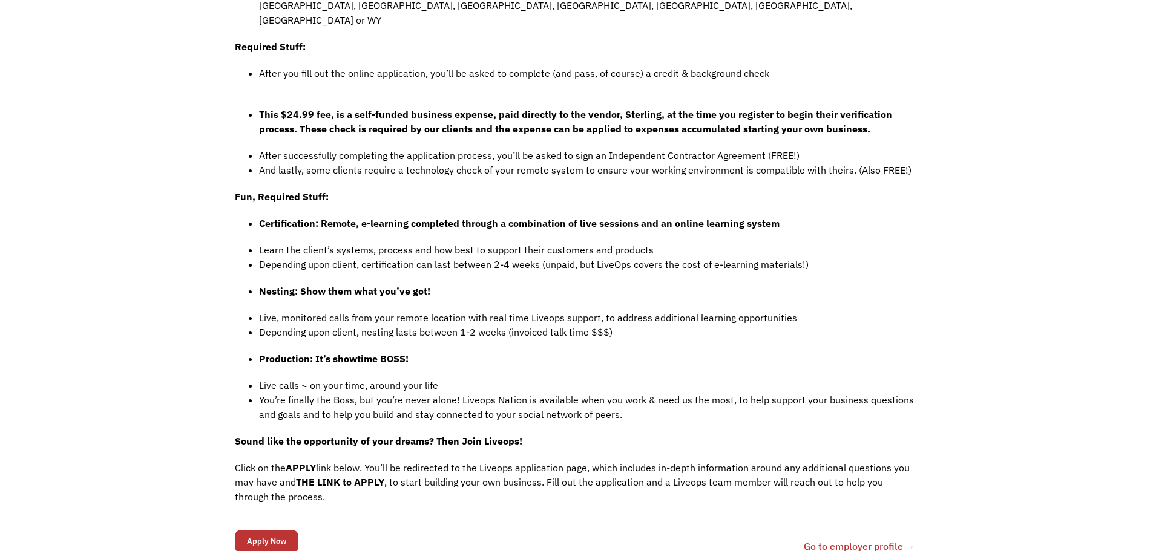
scroll to position [847, 0]
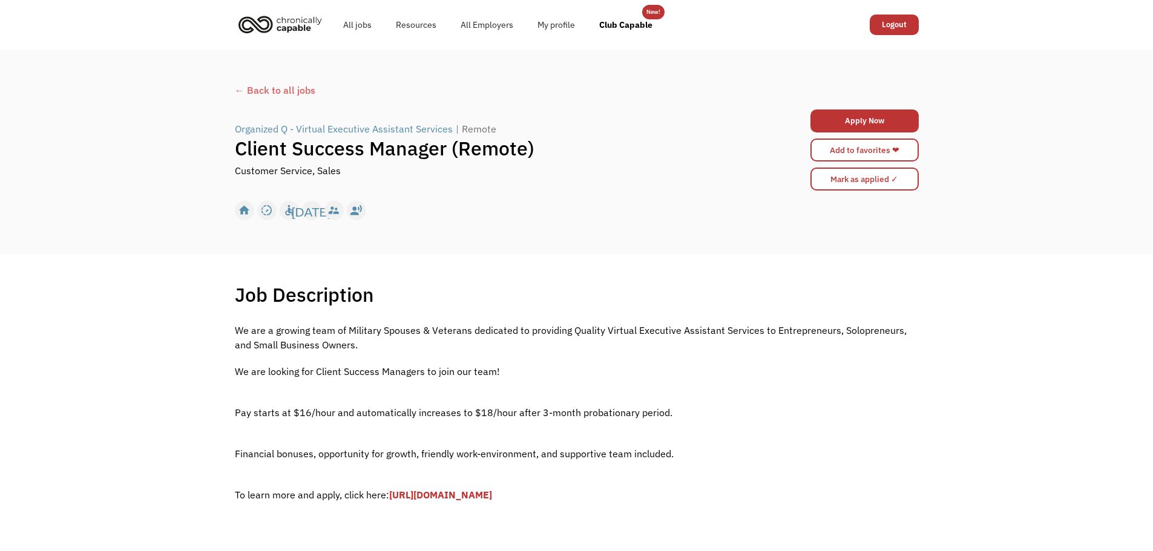
click at [492, 498] on link "[URL][DOMAIN_NAME]" at bounding box center [440, 495] width 103 height 12
click at [389, 489] on link "[URL][DOMAIN_NAME]" at bounding box center [440, 495] width 103 height 12
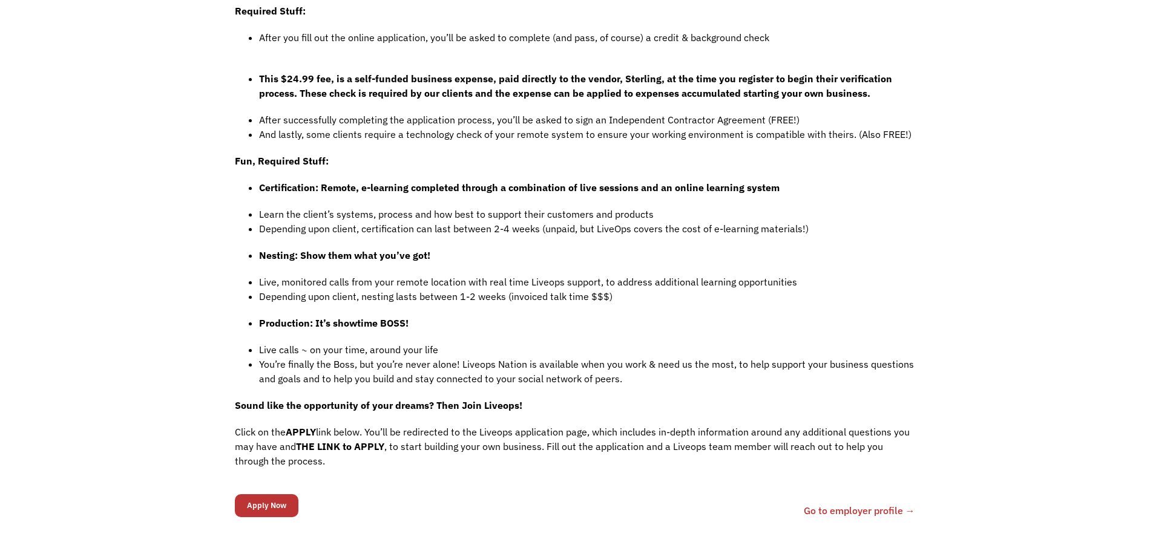
click at [855, 316] on li "Production: It’s showtime BOSS!" at bounding box center [589, 323] width 660 height 15
